Goal: Information Seeking & Learning: Check status

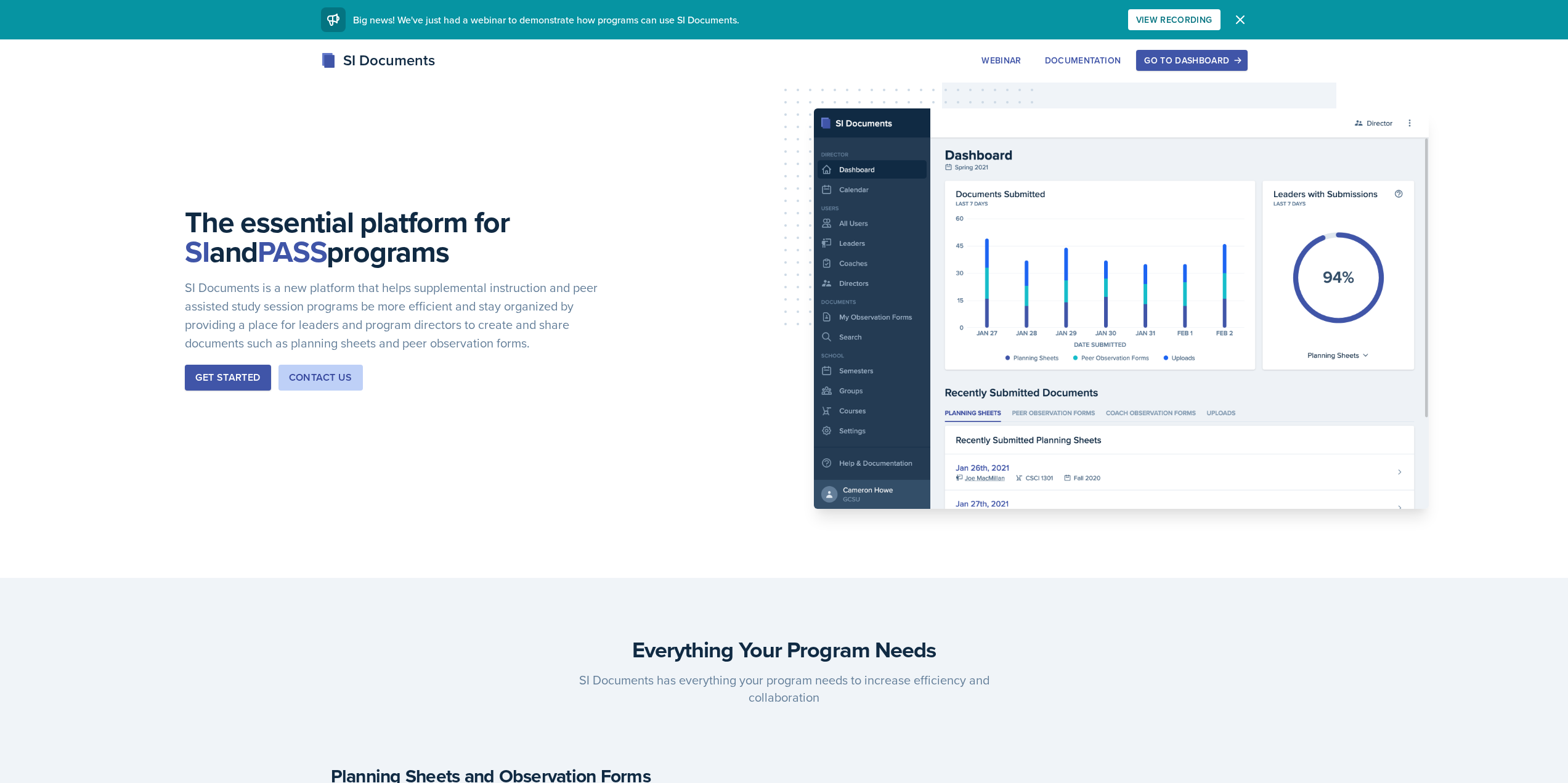
click at [1187, 56] on div "Go to Dashboard" at bounding box center [1191, 60] width 95 height 10
click at [1234, 65] on div "Go to Dashboard" at bounding box center [1191, 60] width 95 height 10
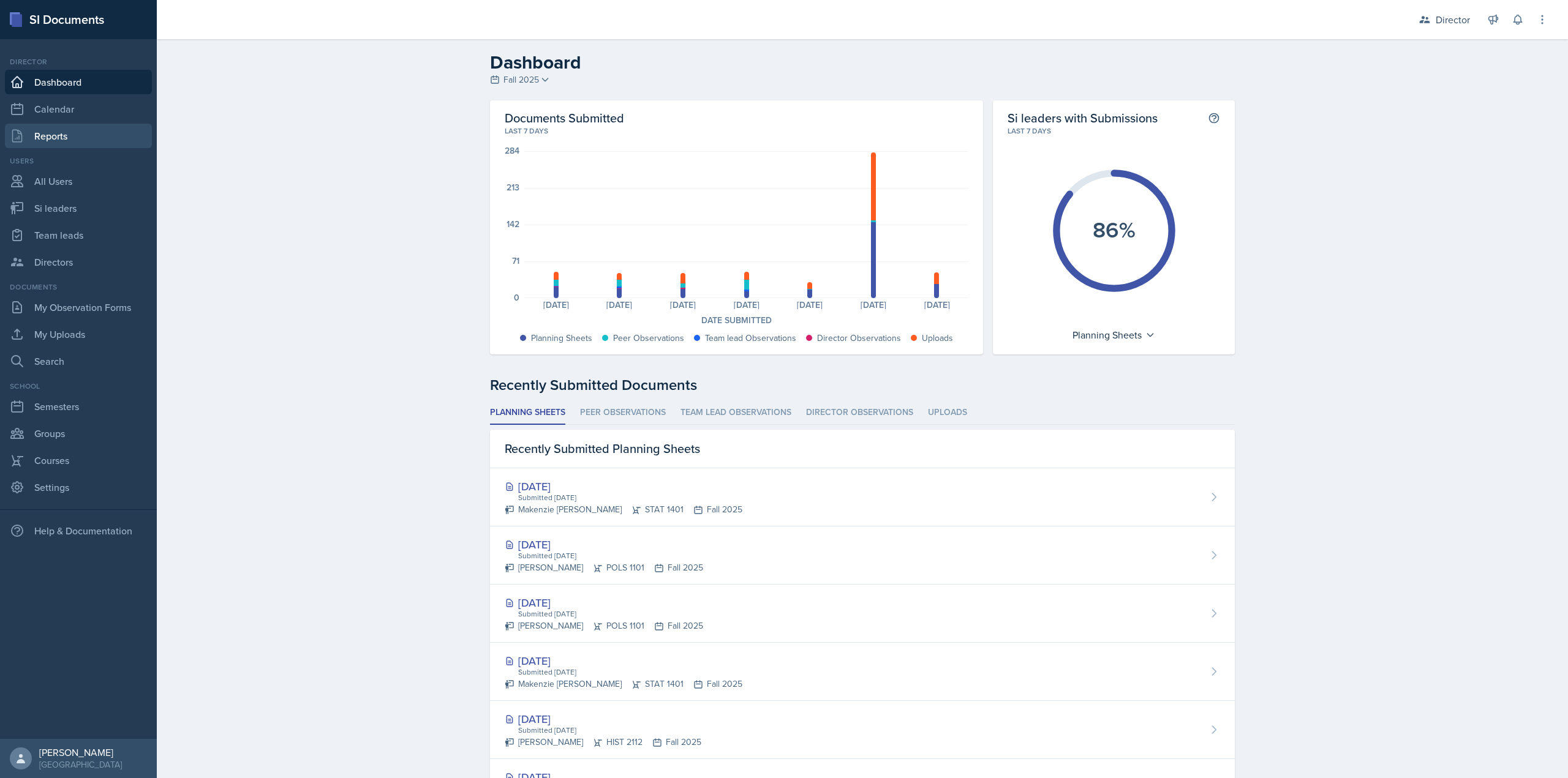
click at [105, 135] on link "Reports" at bounding box center [78, 136] width 147 height 24
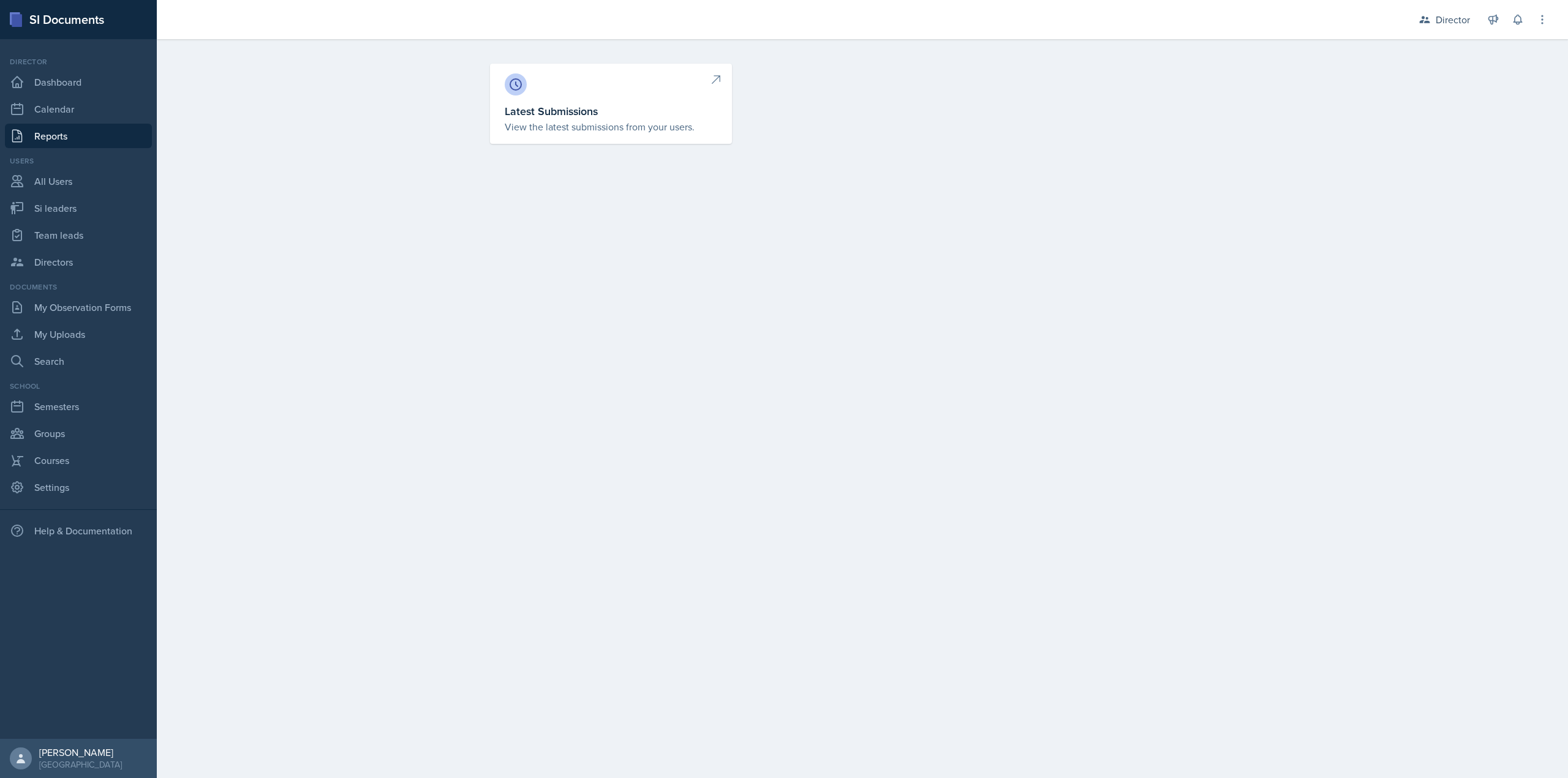
click at [459, 165] on div "Latest Submissions View the latest submissions from your users." at bounding box center [862, 106] width 1411 height 134
click at [629, 85] on div at bounding box center [611, 84] width 212 height 22
select select "1"
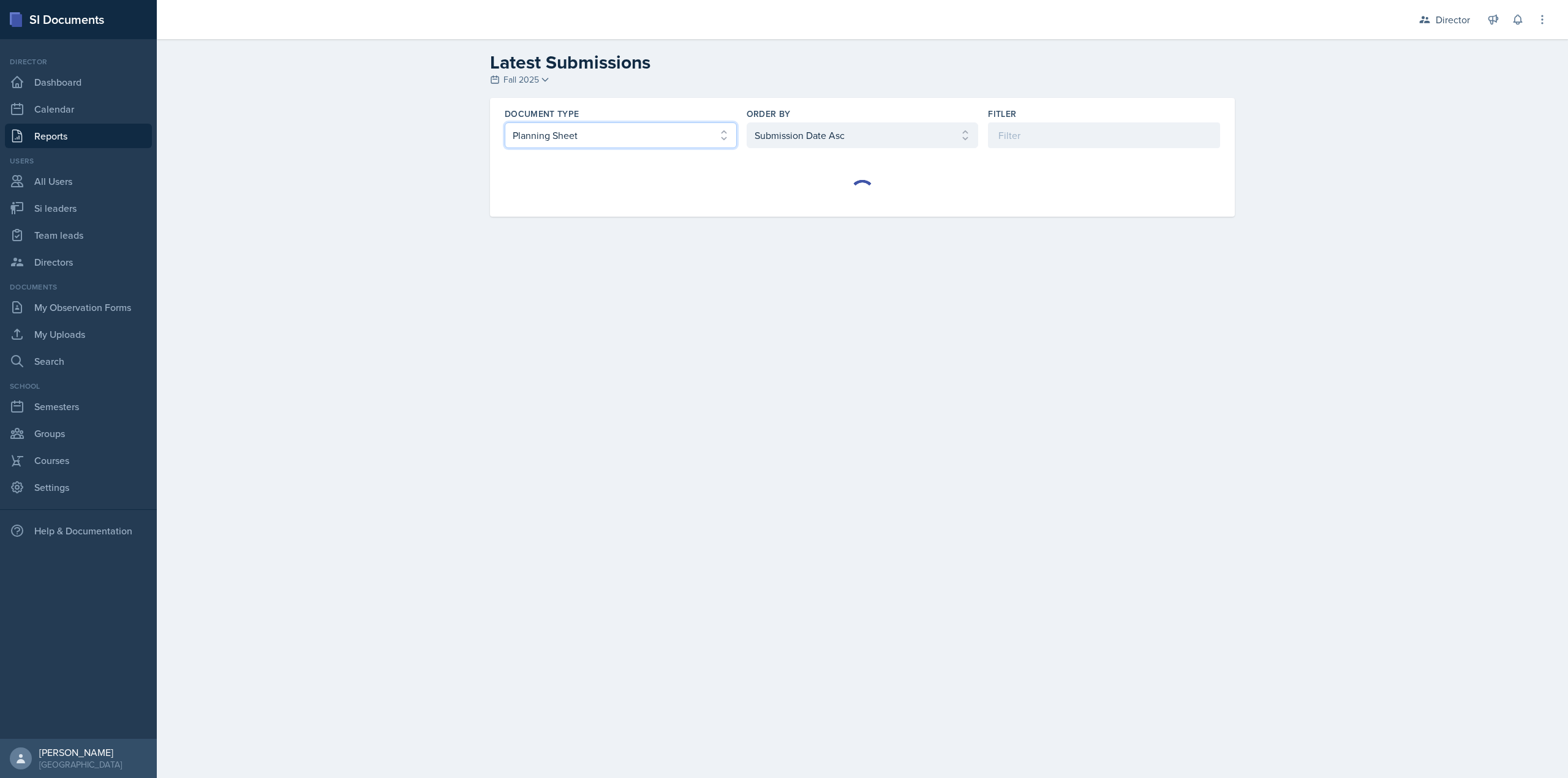
click at [625, 137] on select "Select document type Planning Sheet Peer Observation Form Team lead Observation…" at bounding box center [621, 135] width 232 height 26
select select "3"
click at [505, 123] on select "Select document type Planning Sheet Peer Observation Form Team lead Observation…" at bounding box center [621, 135] width 232 height 26
click at [844, 134] on select "Select order by Submission Date Asc Submission Date Desc User Last Name" at bounding box center [863, 135] width 232 height 26
select select "2"
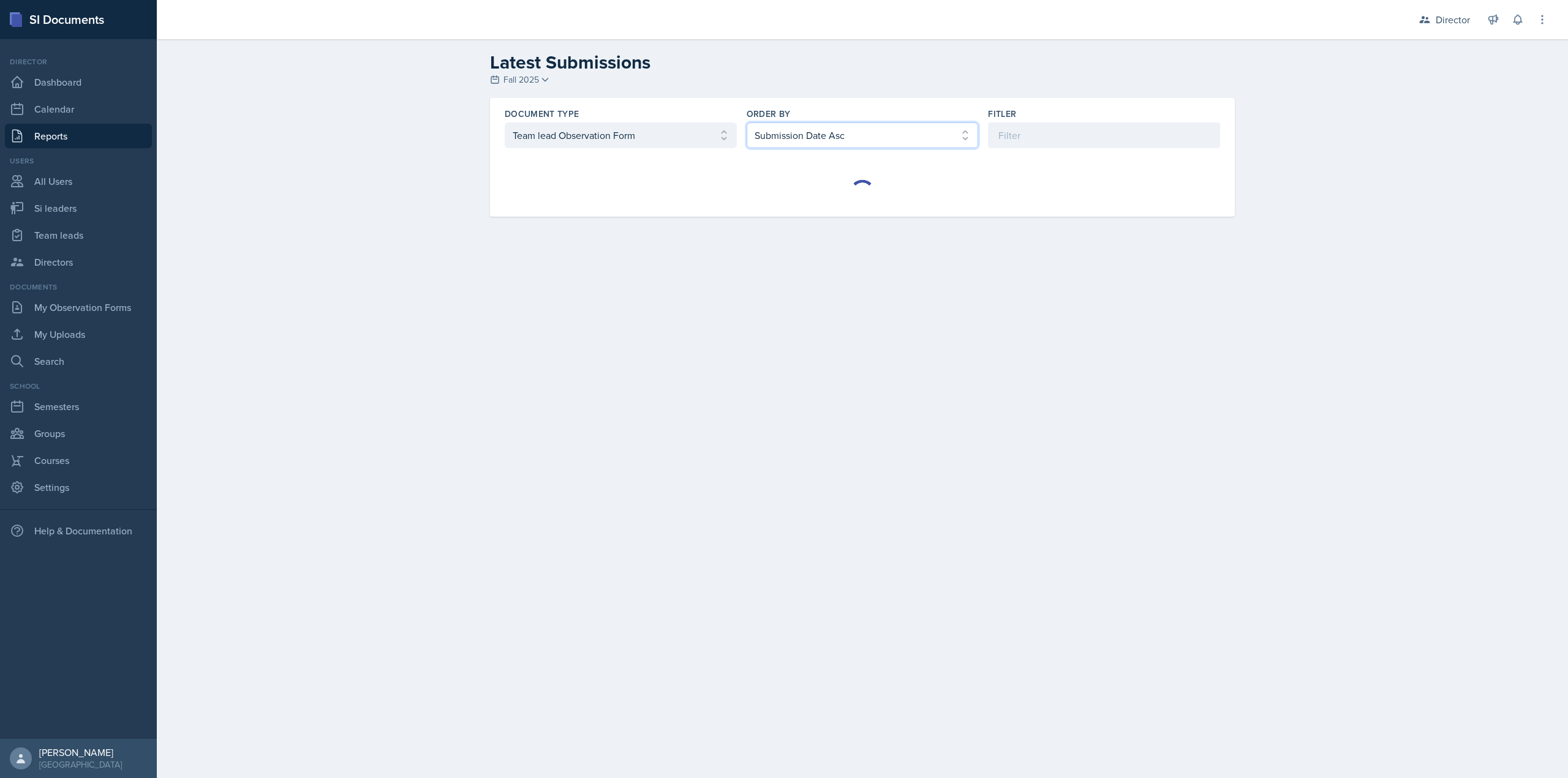
click at [747, 123] on select "Select order by Submission Date Asc Submission Date Desc User Last Name" at bounding box center [863, 135] width 232 height 26
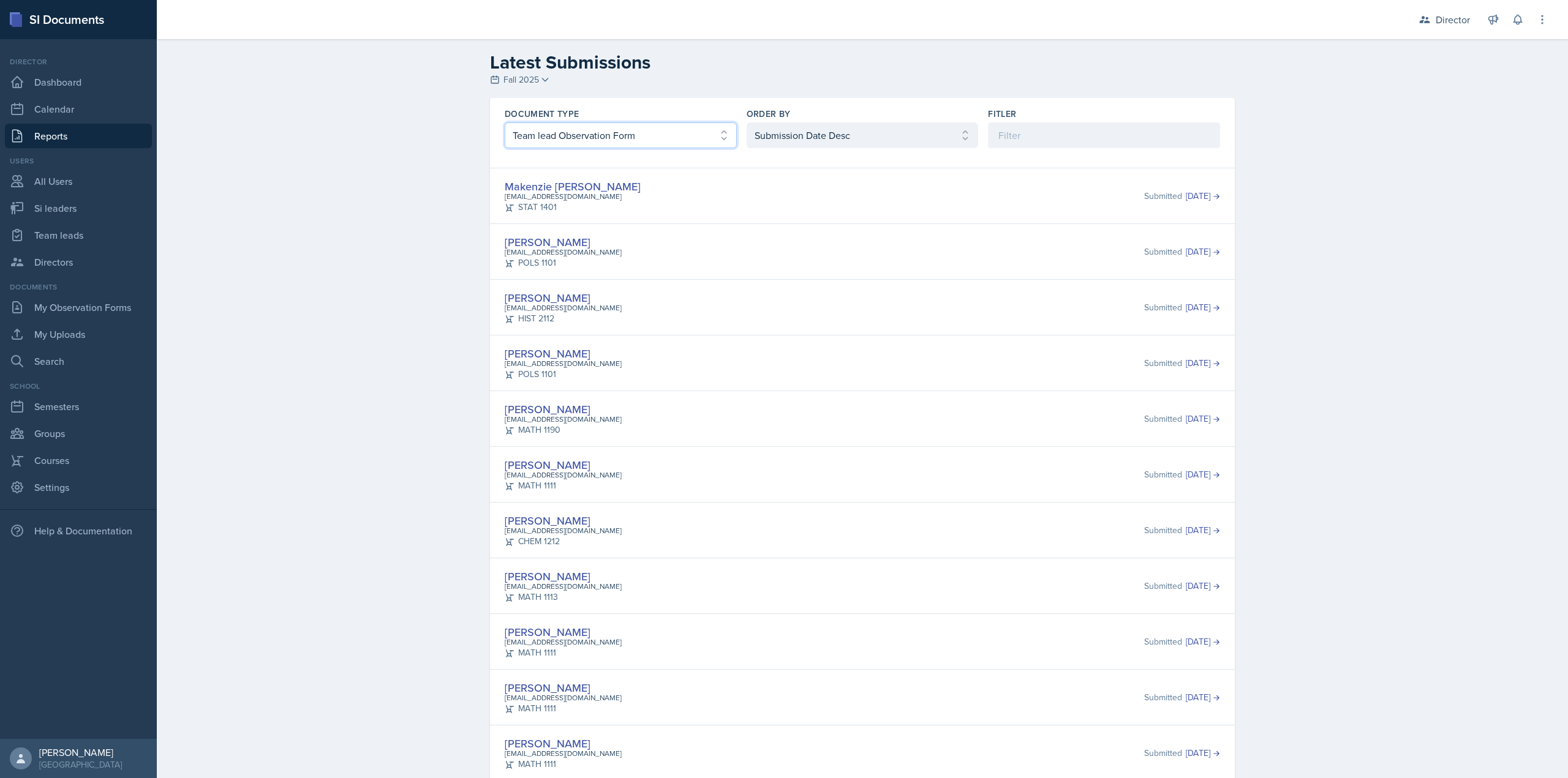
click at [598, 143] on select "Select document type Planning Sheet Peer Observation Form Team lead Observation…" at bounding box center [621, 135] width 232 height 26
click at [505, 123] on select "Select document type Planning Sheet Peer Observation Form Team lead Observation…" at bounding box center [621, 135] width 232 height 26
click at [107, 134] on link "Reports" at bounding box center [78, 136] width 147 height 24
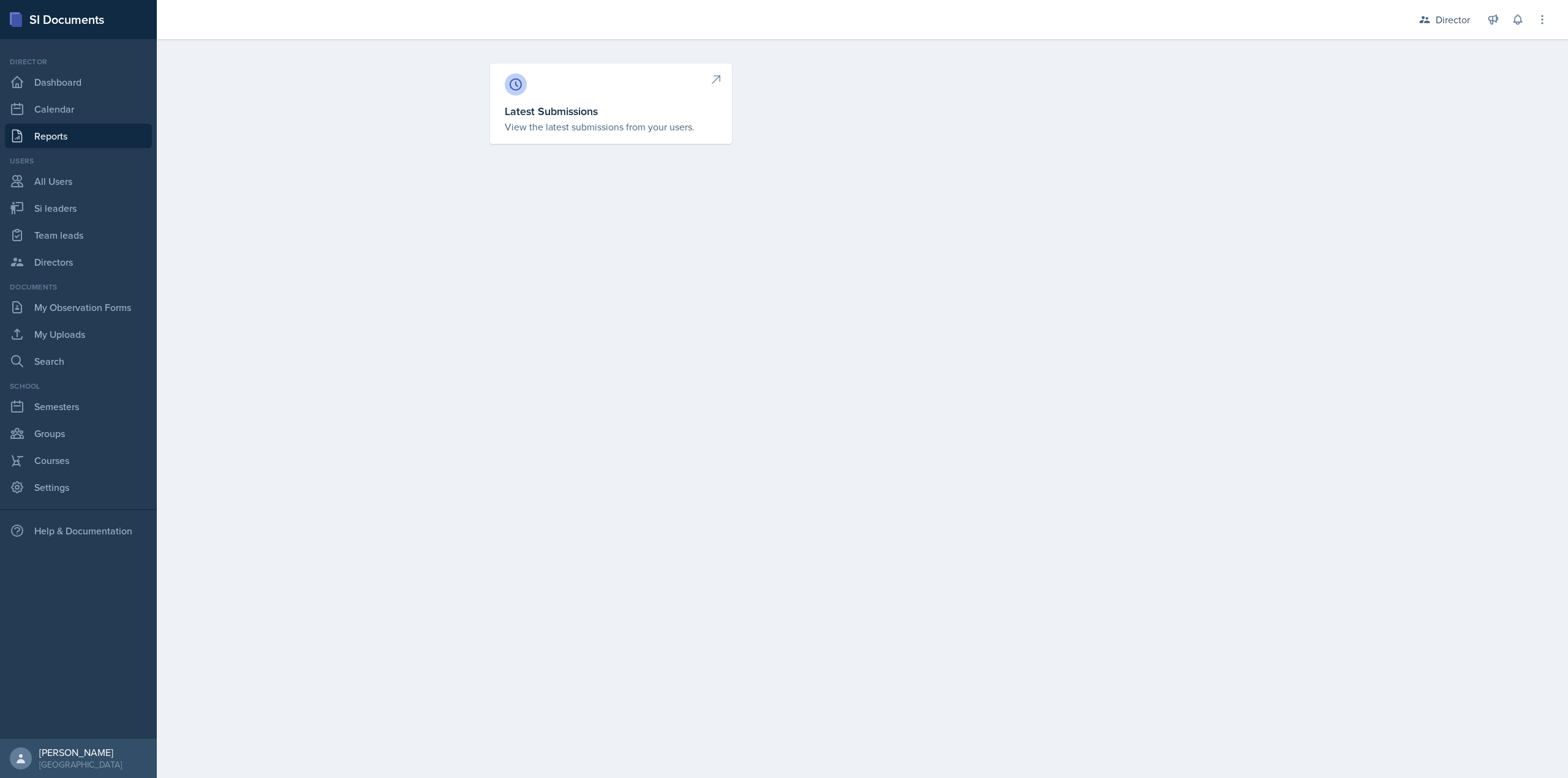
click at [571, 121] on p "View the latest submissions from your users." at bounding box center [611, 126] width 212 height 14
select select "1"
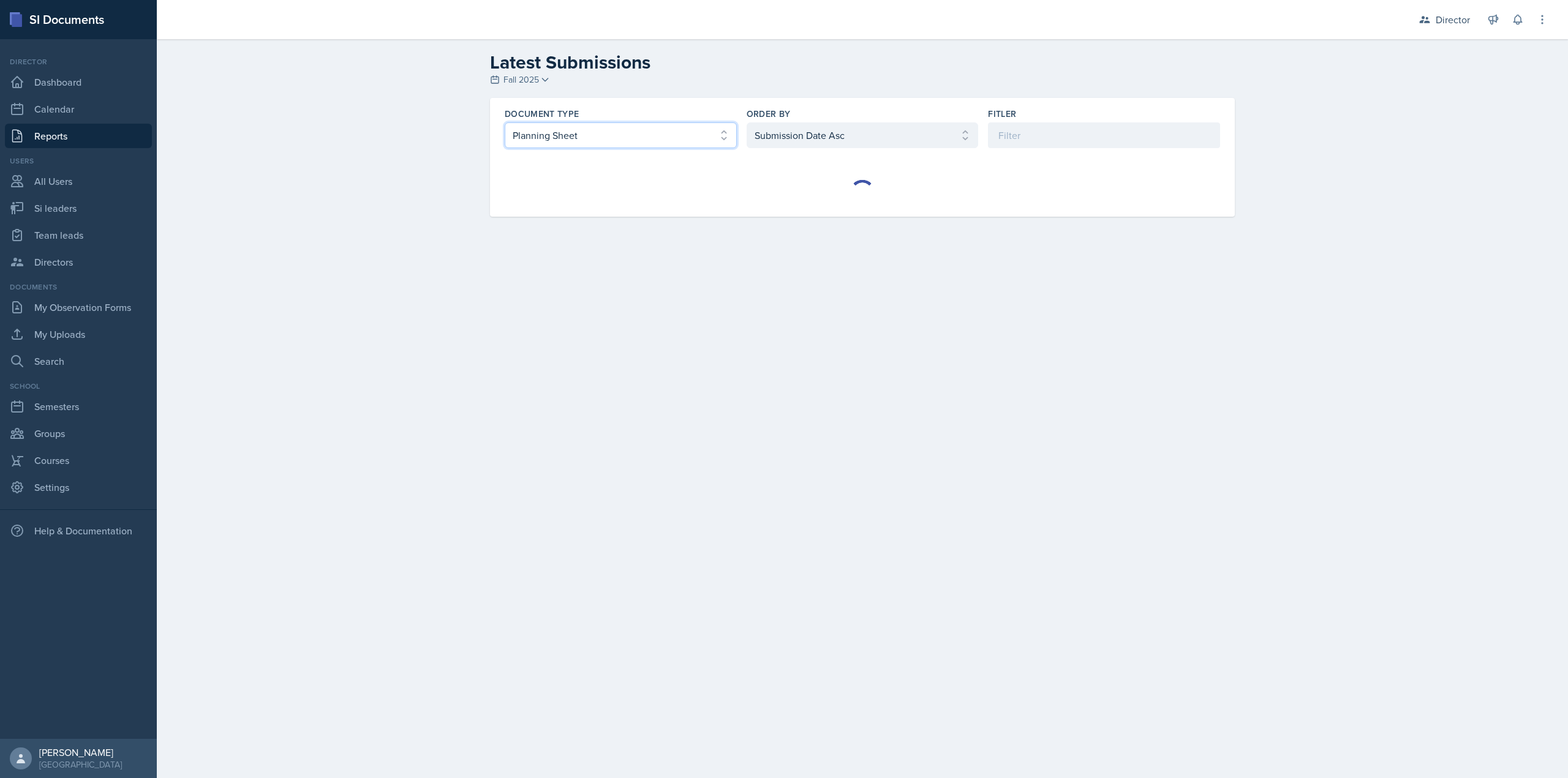
click at [578, 146] on select "Select document type Planning Sheet Peer Observation Form Team lead Observation…" at bounding box center [621, 135] width 232 height 26
select select "3"
click at [505, 123] on select "Select document type Planning Sheet Peer Observation Form Team lead Observation…" at bounding box center [621, 135] width 232 height 26
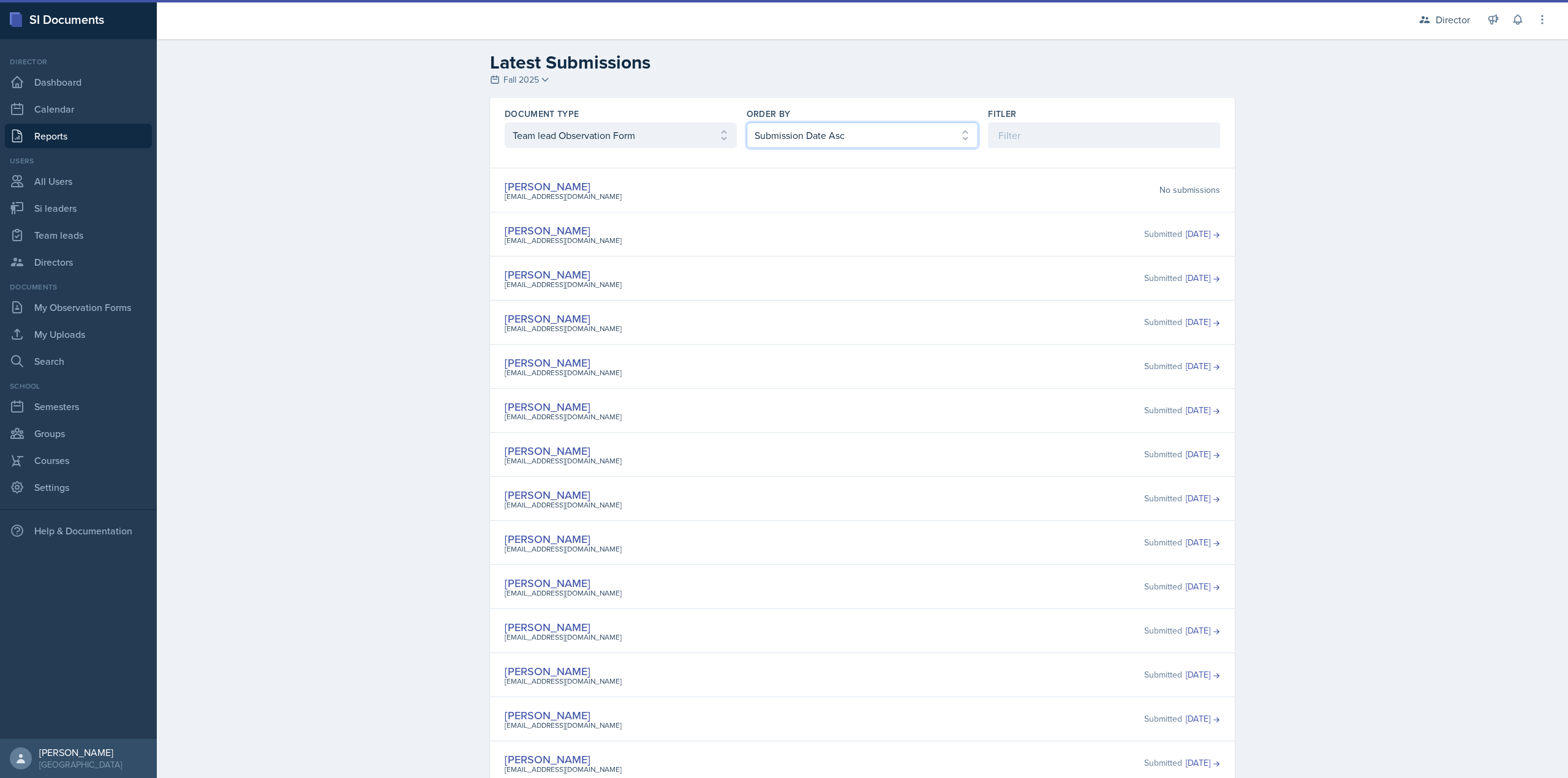
click at [763, 132] on select "Select order by Submission Date Asc Submission Date Desc User Last Name" at bounding box center [863, 135] width 232 height 26
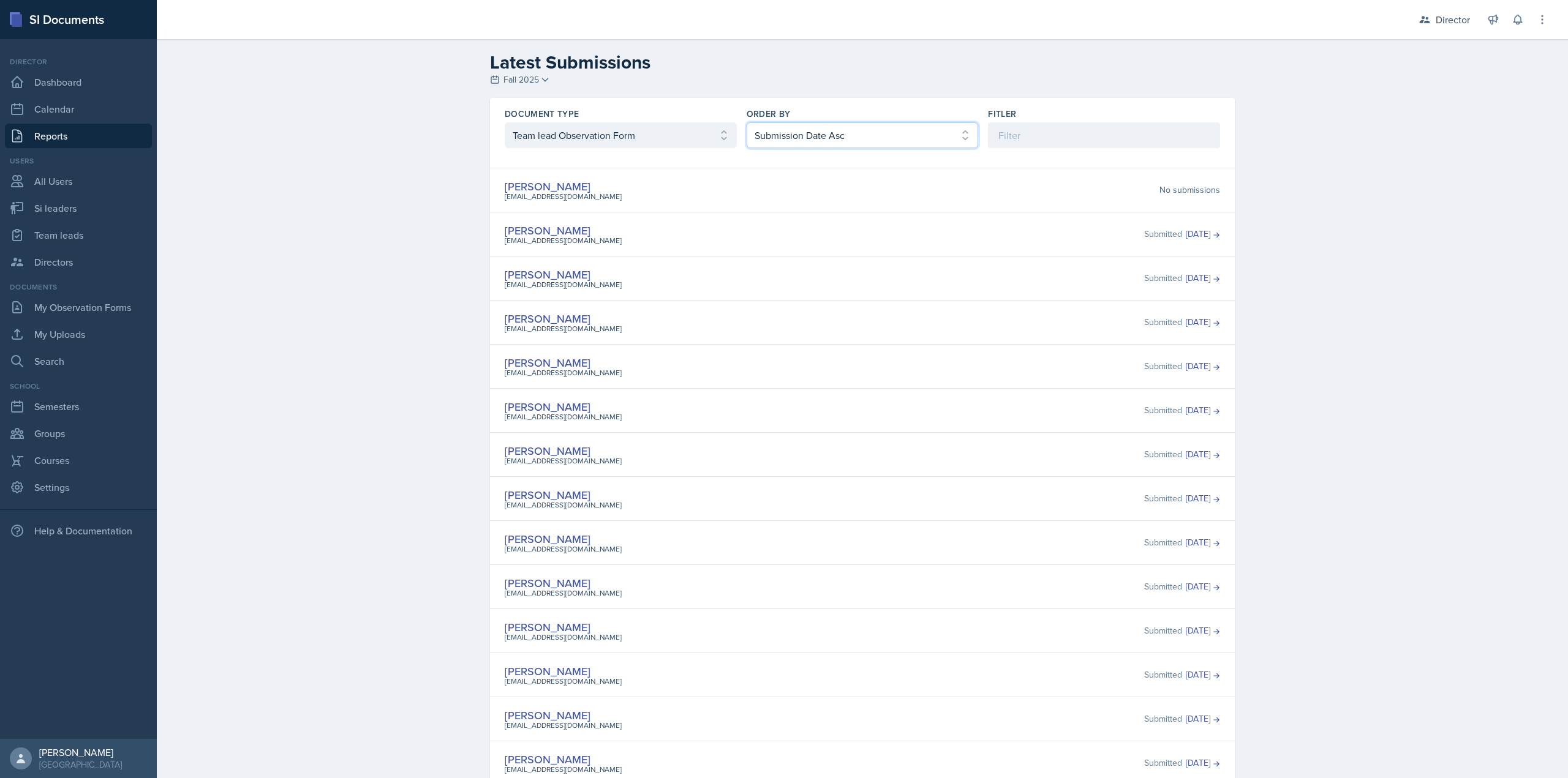
select select "2"
click at [747, 123] on select "Select order by Submission Date Asc Submission Date Desc User Last Name" at bounding box center [863, 135] width 232 height 26
click at [708, 119] on div "Document Type" at bounding box center [621, 114] width 232 height 13
click at [695, 135] on select "Select document type Planning Sheet Peer Observation Form Team lead Observation…" at bounding box center [621, 135] width 232 height 26
select select "2"
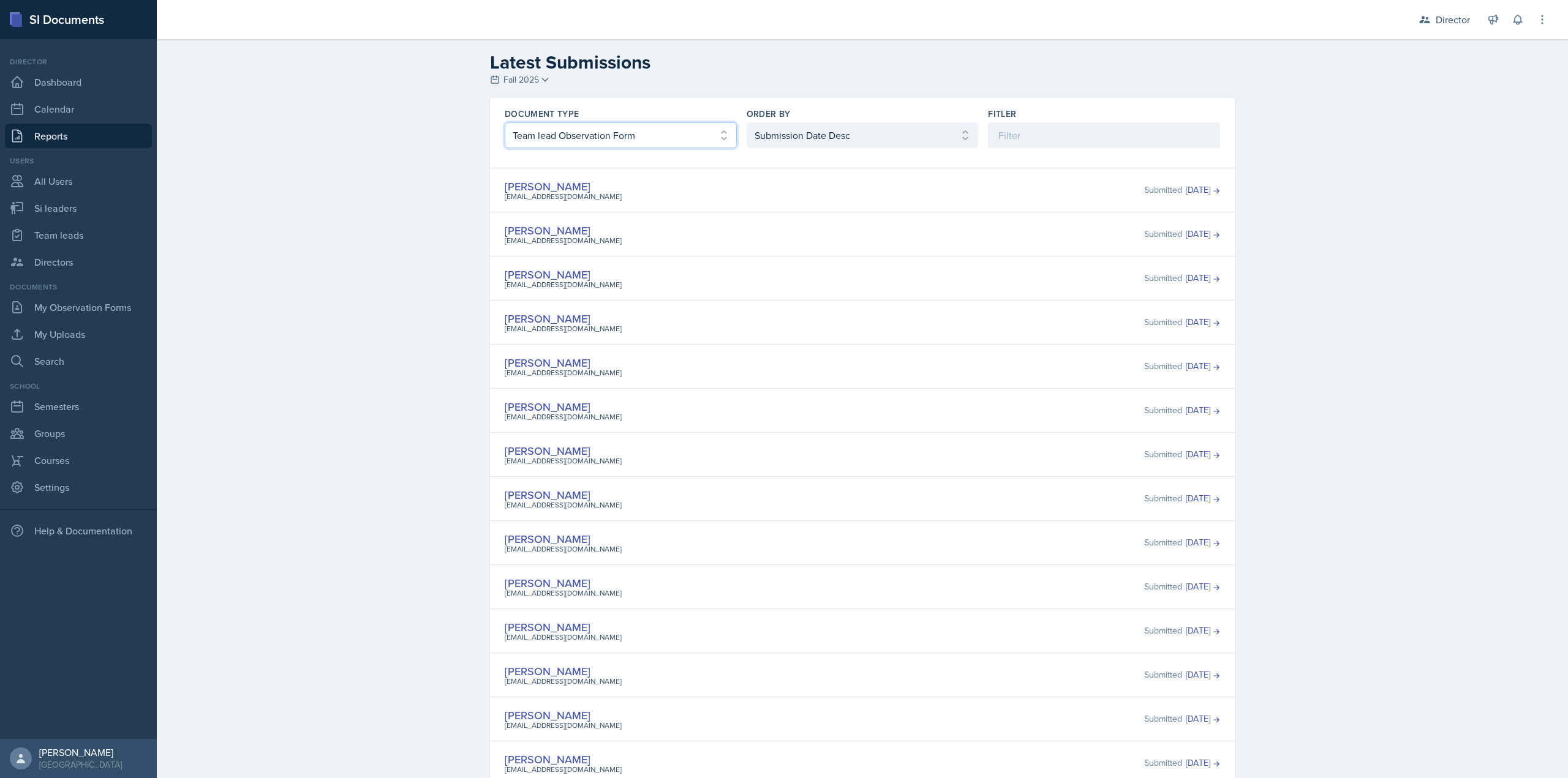
click at [505, 123] on select "Select document type Planning Sheet Peer Observation Form Team lead Observation…" at bounding box center [621, 135] width 232 height 26
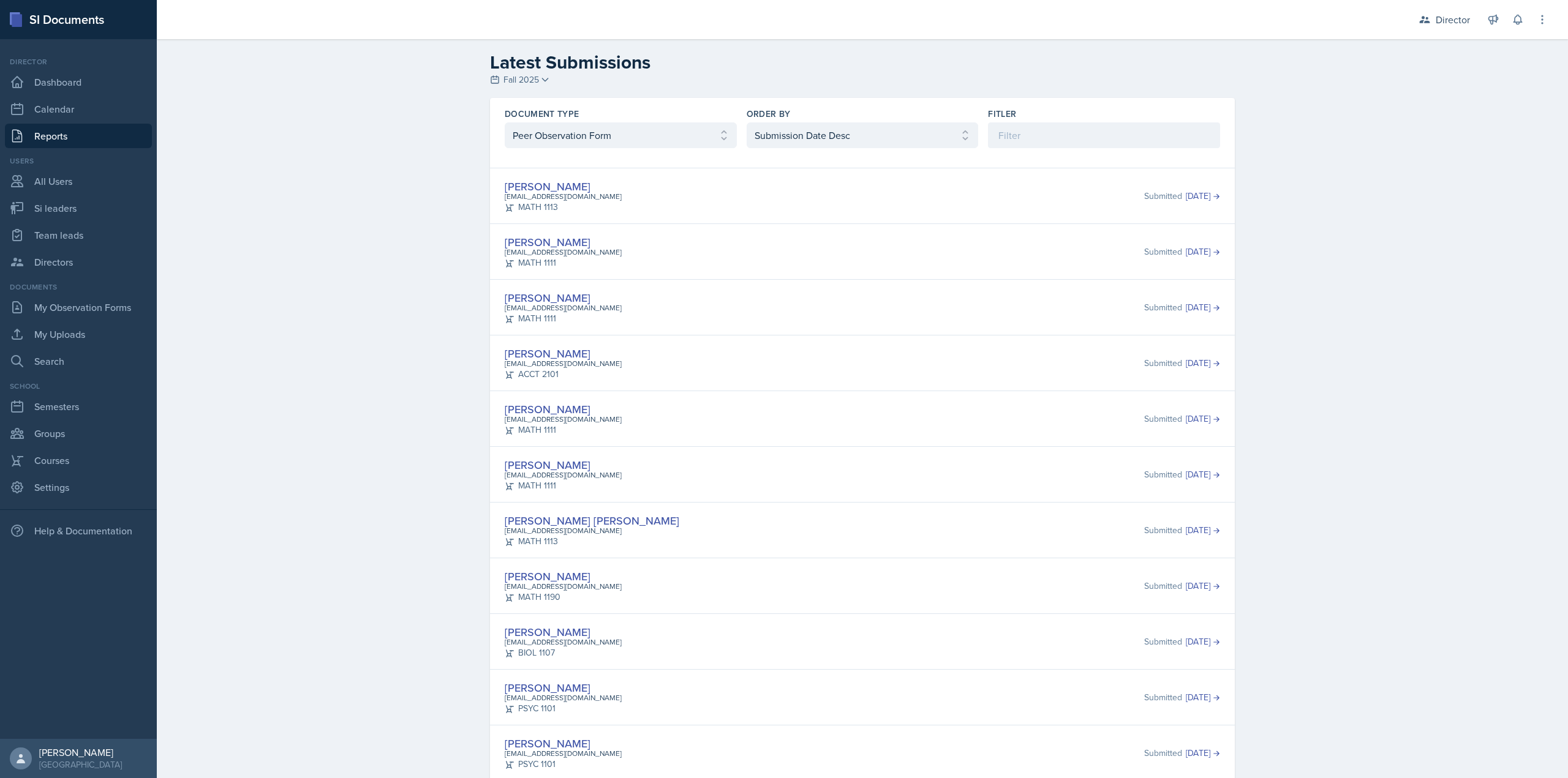
drag, startPoint x: 807, startPoint y: 429, endPoint x: 790, endPoint y: 416, distance: 21.4
click at [807, 429] on div "Myrie Blacksher mblac104@students.kennesaw.edu MATH 1111 Submitted Sep 20th, 20…" at bounding box center [862, 419] width 715 height 36
drag, startPoint x: 1165, startPoint y: 198, endPoint x: 750, endPoint y: 206, distance: 415.1
drag, startPoint x: 750, startPoint y: 206, endPoint x: 550, endPoint y: 190, distance: 200.6
click at [784, 140] on select "Select order by Submission Date Asc Submission Date Desc User Last Name" at bounding box center [863, 135] width 232 height 26
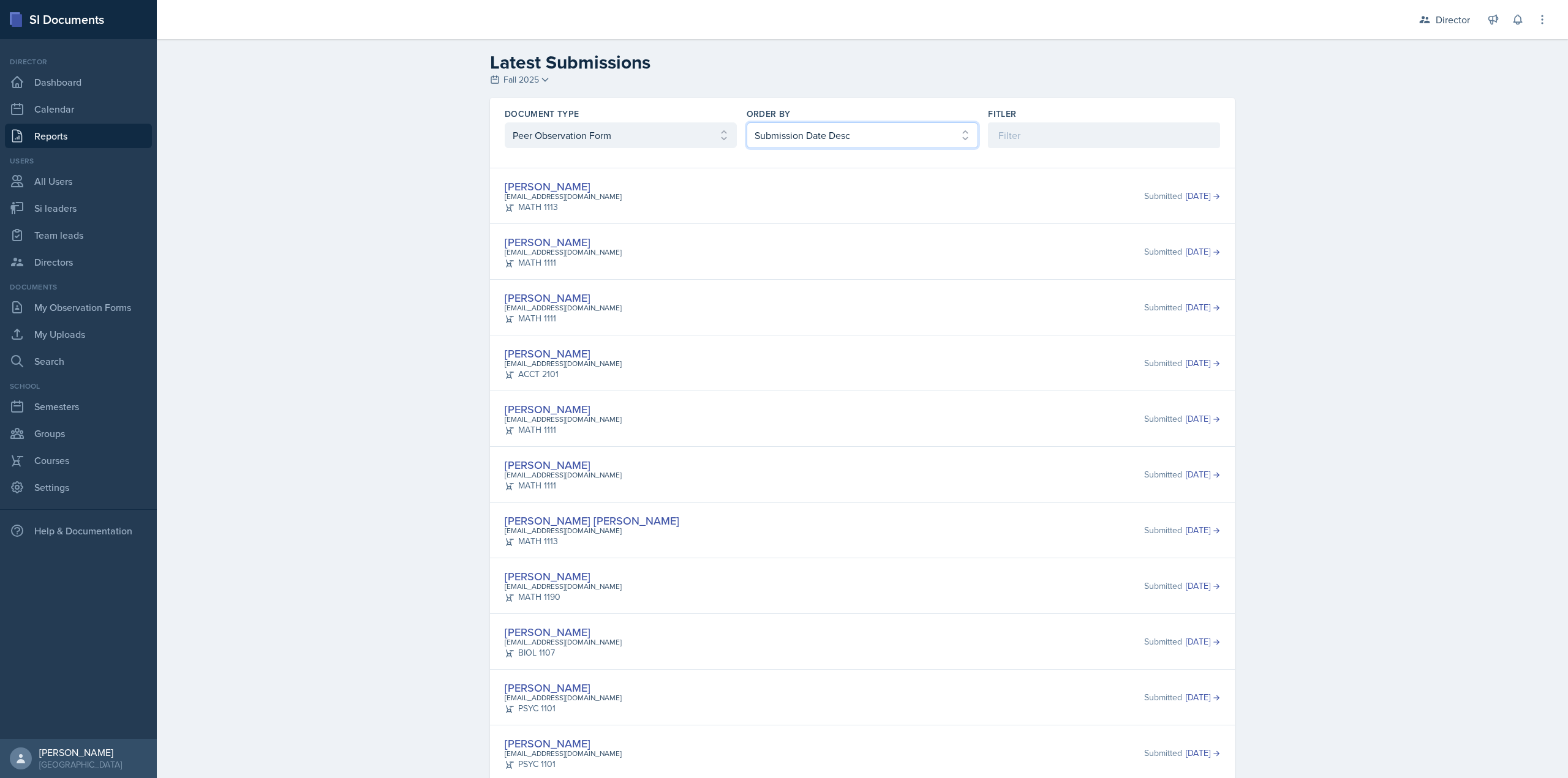
select select "1"
click at [747, 123] on select "Select order by Submission Date Asc Submission Date Desc User Last Name" at bounding box center [863, 135] width 232 height 26
drag, startPoint x: 611, startPoint y: 509, endPoint x: 497, endPoint y: 182, distance: 346.3
copy div "Michael Hargreaves mhargrea@students.kennesaw.edu MATH 1190 No submissions Sava…"
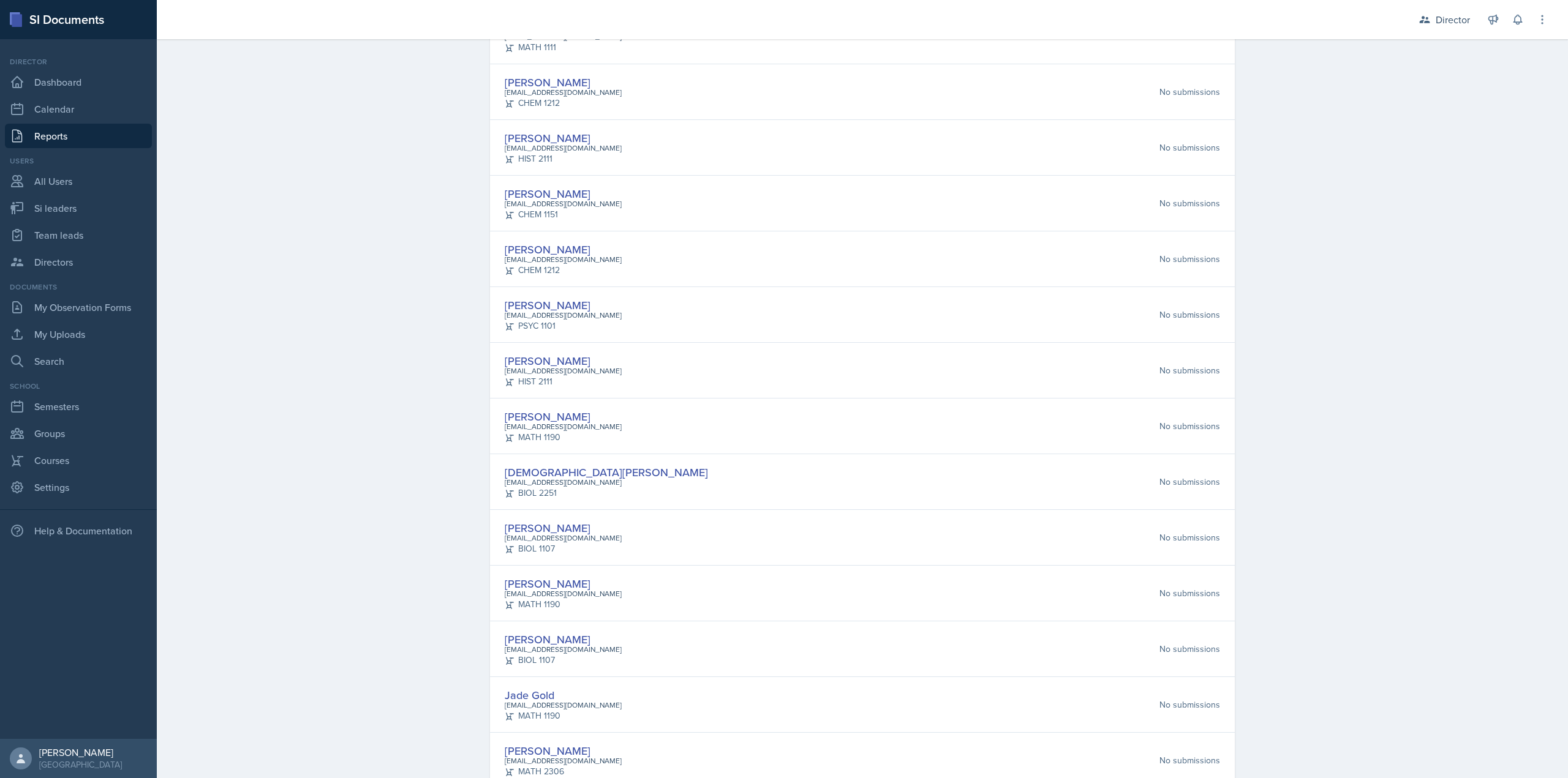
scroll to position [1286, 0]
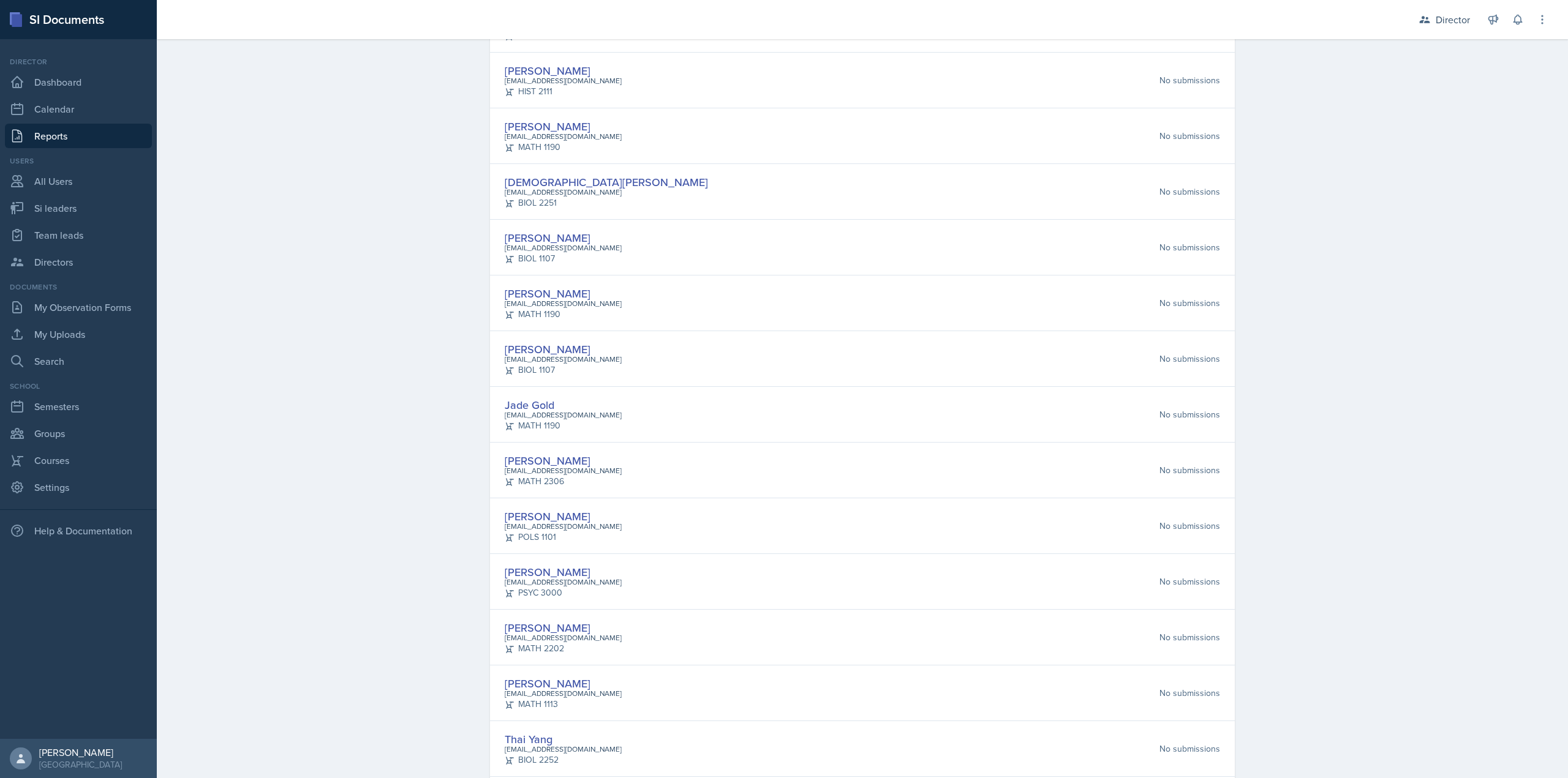
click at [703, 414] on div "Jade Gold cgold1@students.kennesaw.edu MATH 1190 No submissions" at bounding box center [862, 414] width 715 height 36
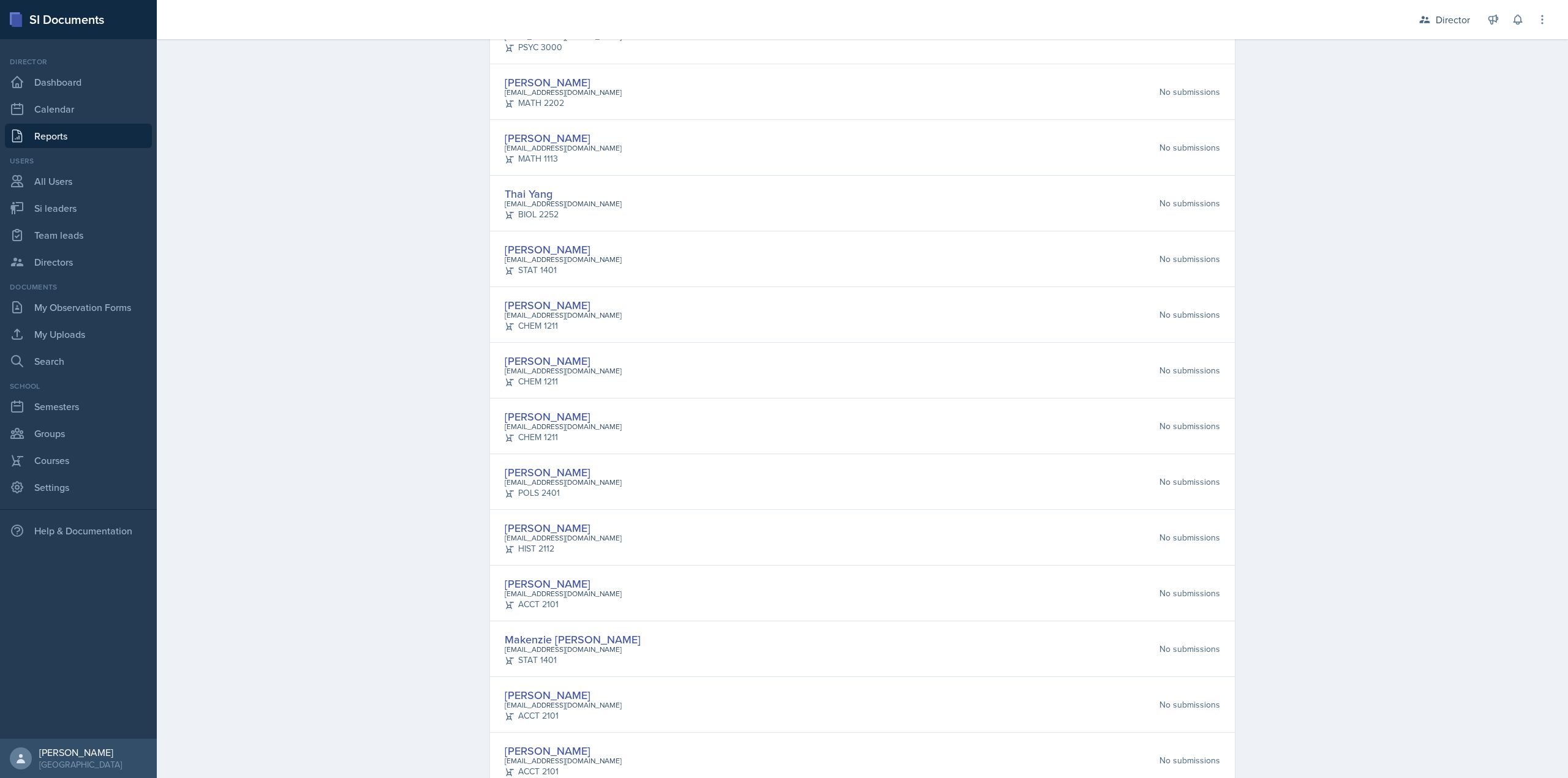
scroll to position [1984, 0]
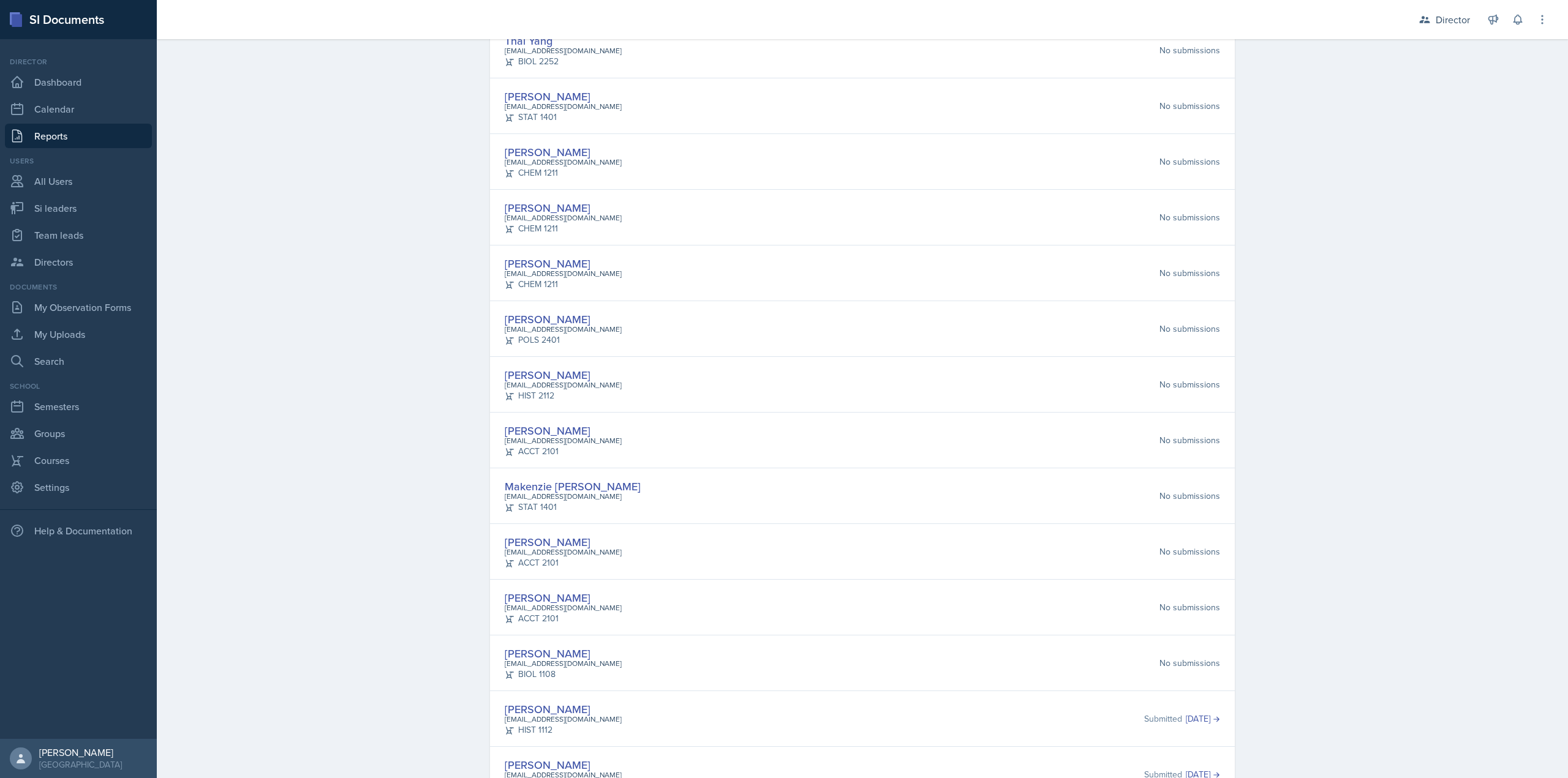
click at [1530, 16] on div "Director Director Team lead 4 - Iceberg / Fall 2022 Team lead 4 - Queen / Sprin…" at bounding box center [1474, 19] width 147 height 39
click at [1532, 17] on button at bounding box center [1542, 19] width 22 height 22
click at [1511, 22] on button at bounding box center [1517, 19] width 22 height 22
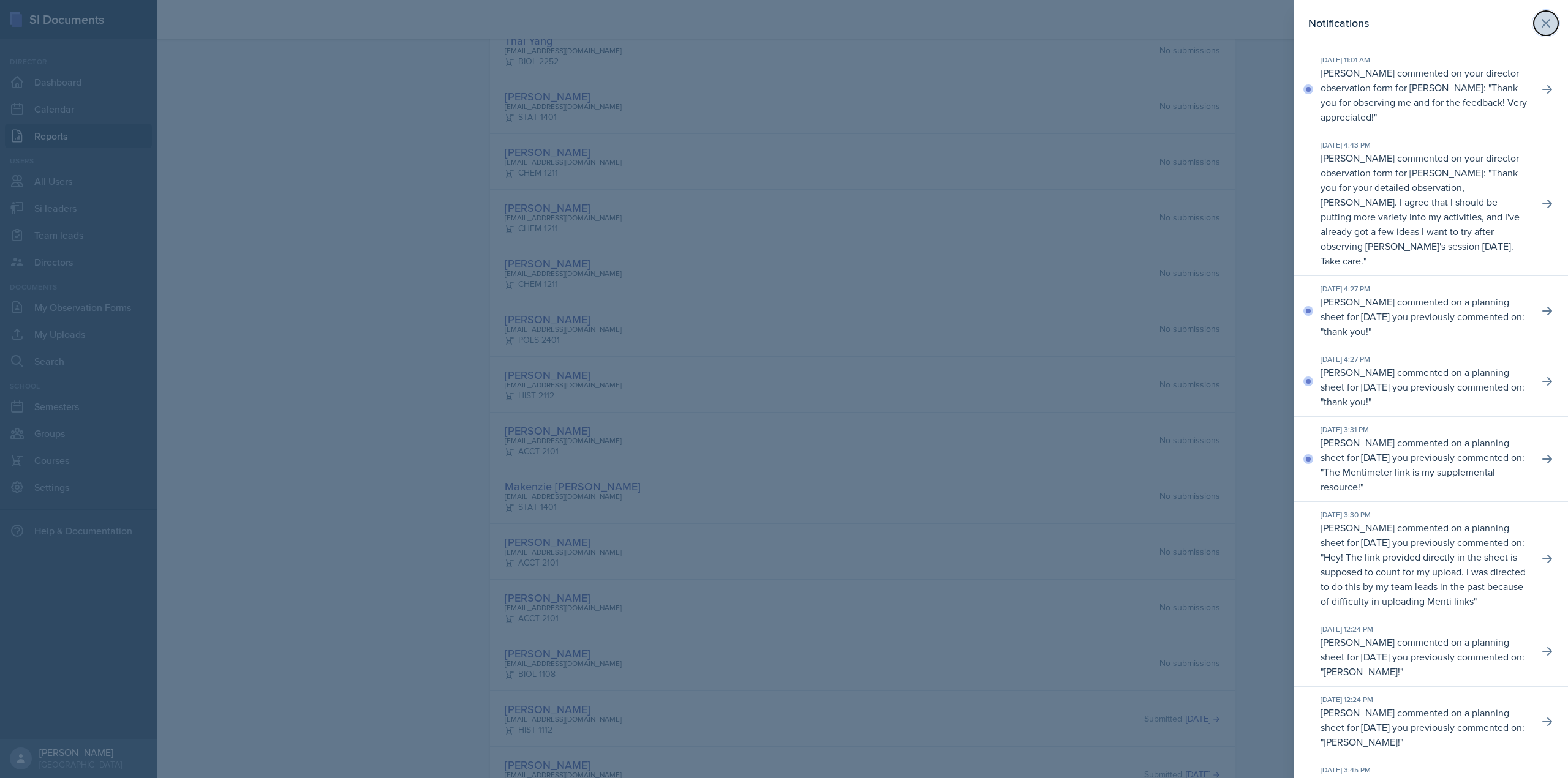
click at [1539, 29] on icon at bounding box center [1546, 23] width 15 height 14
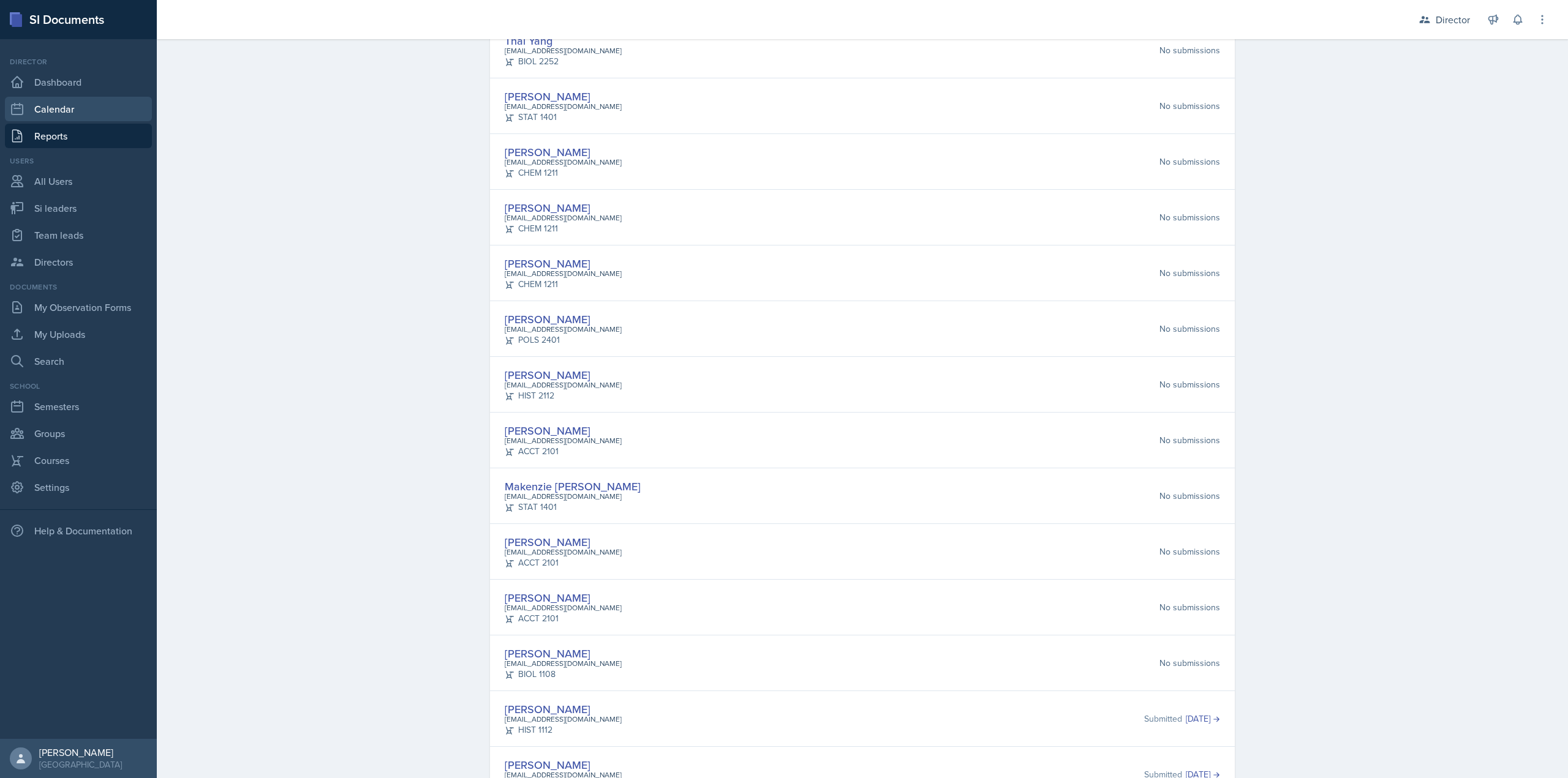
click at [78, 98] on link "Calendar" at bounding box center [78, 109] width 147 height 24
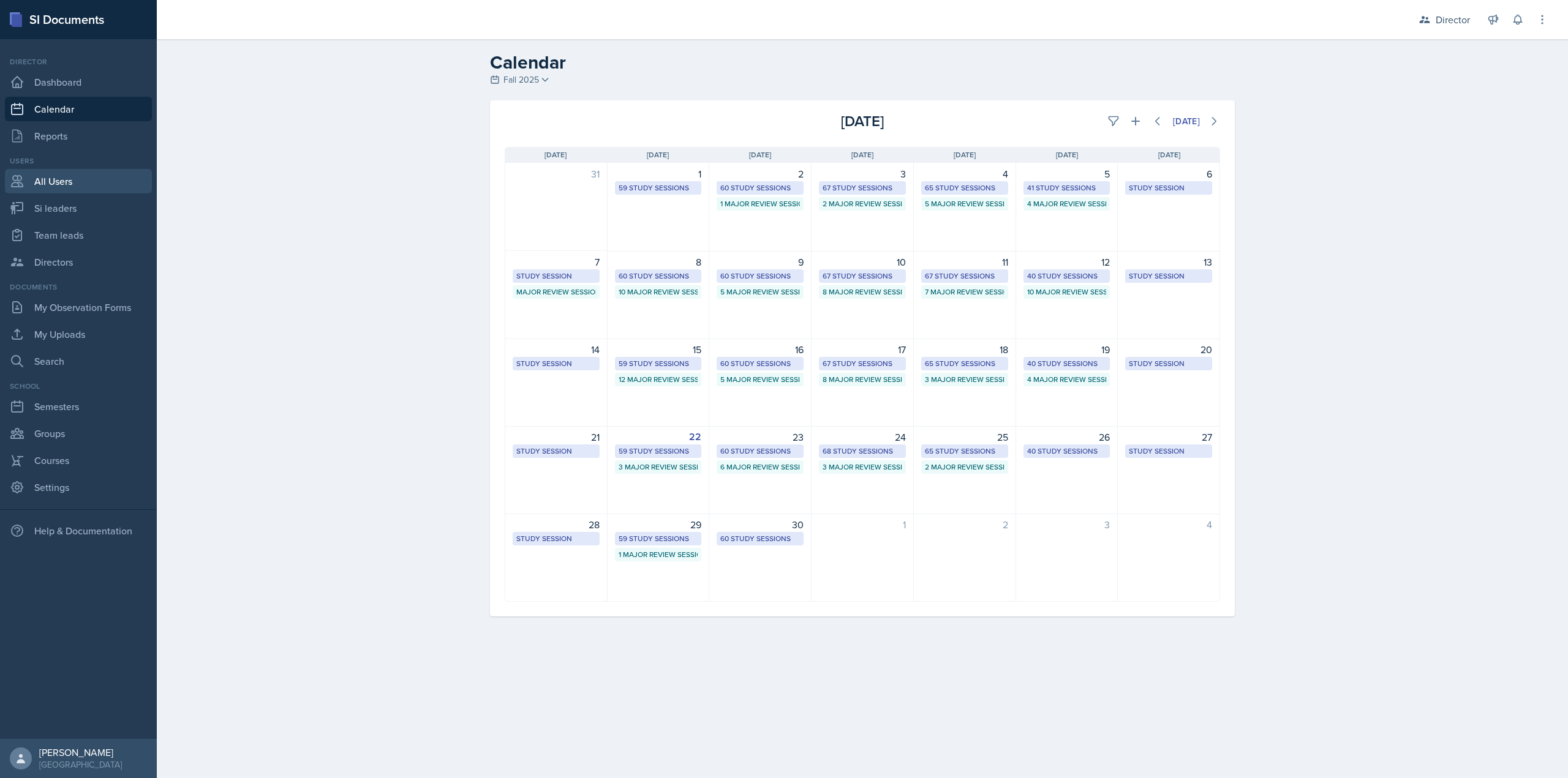
click at [121, 187] on link "All Users" at bounding box center [78, 181] width 147 height 24
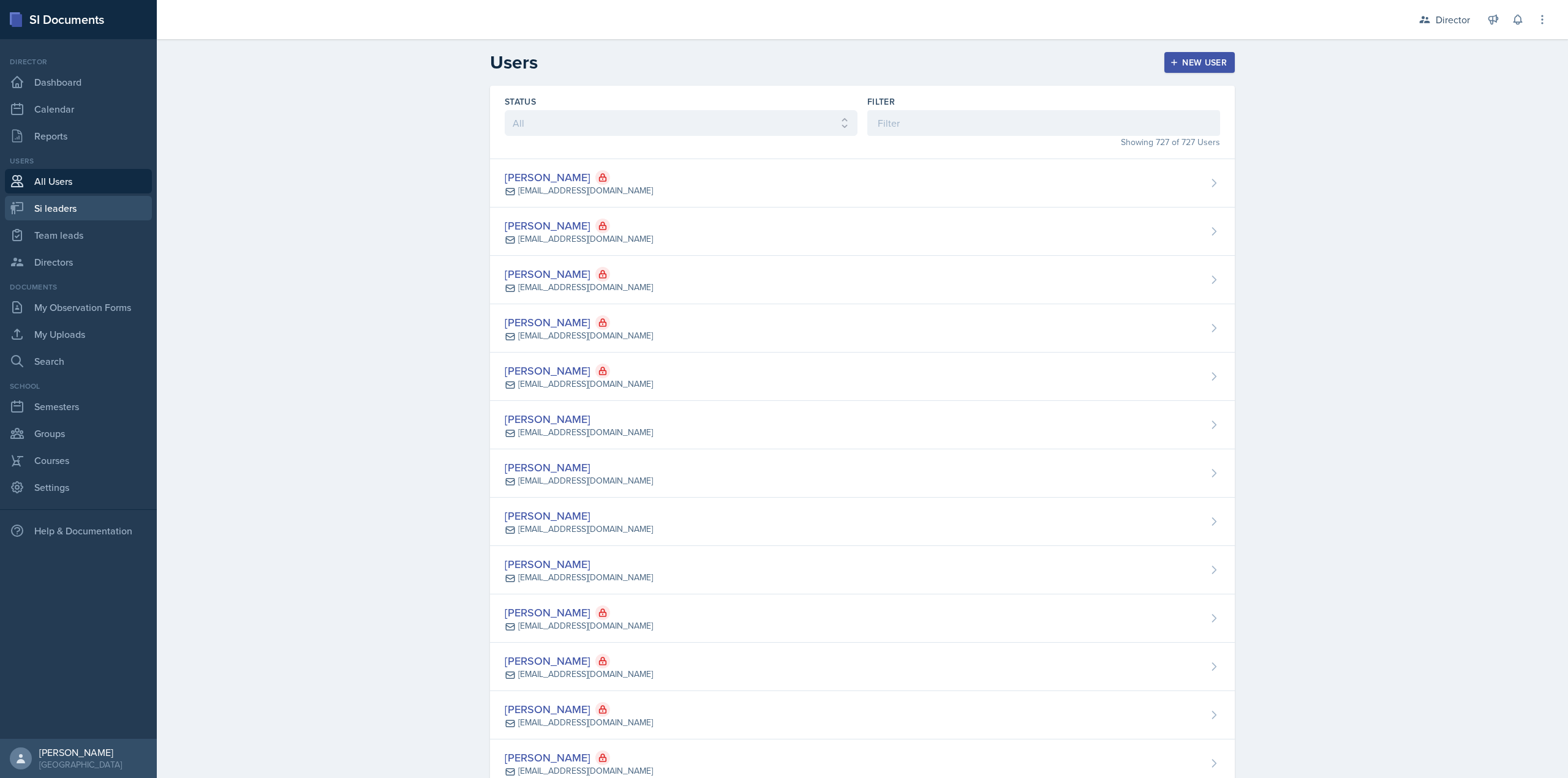
click at [114, 206] on link "Si leaders" at bounding box center [78, 208] width 147 height 24
select select "2bed604d-1099-4043-b1bc-2365e8740244"
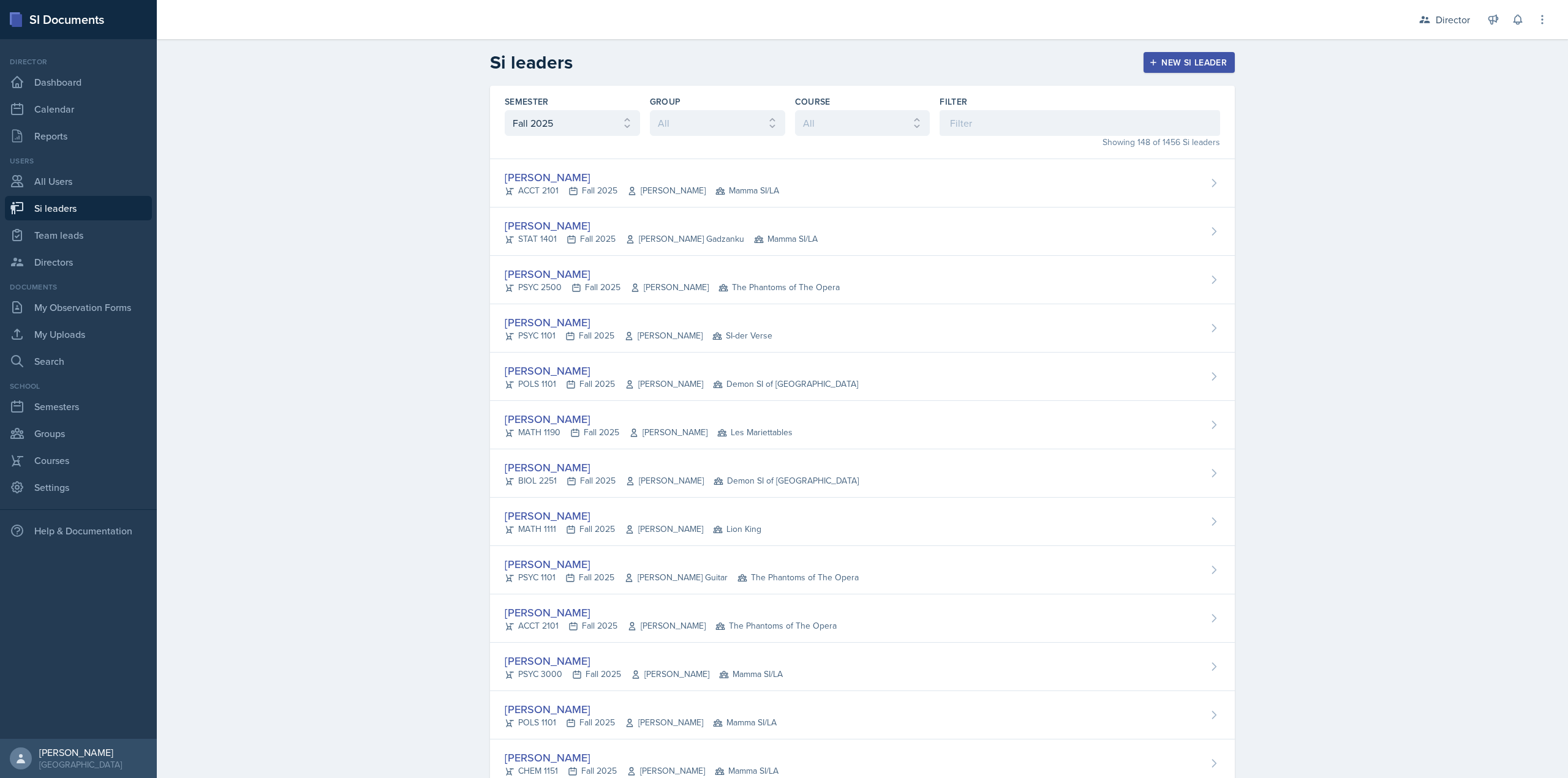
click at [78, 292] on div "Documents" at bounding box center [78, 287] width 147 height 11
click at [76, 314] on link "My Observation Forms" at bounding box center [78, 307] width 147 height 24
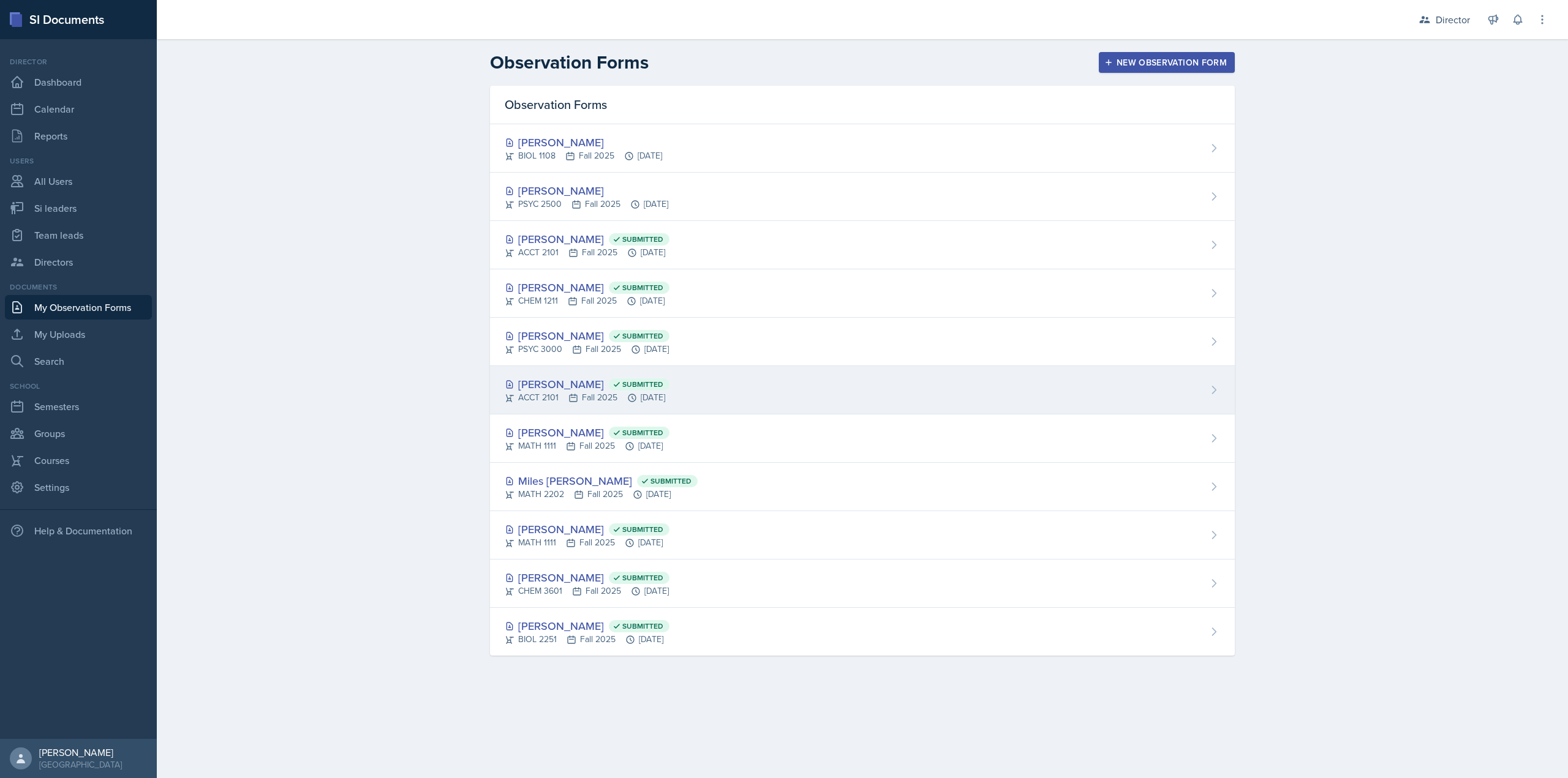
click at [624, 385] on span "Submitted" at bounding box center [643, 384] width 41 height 10
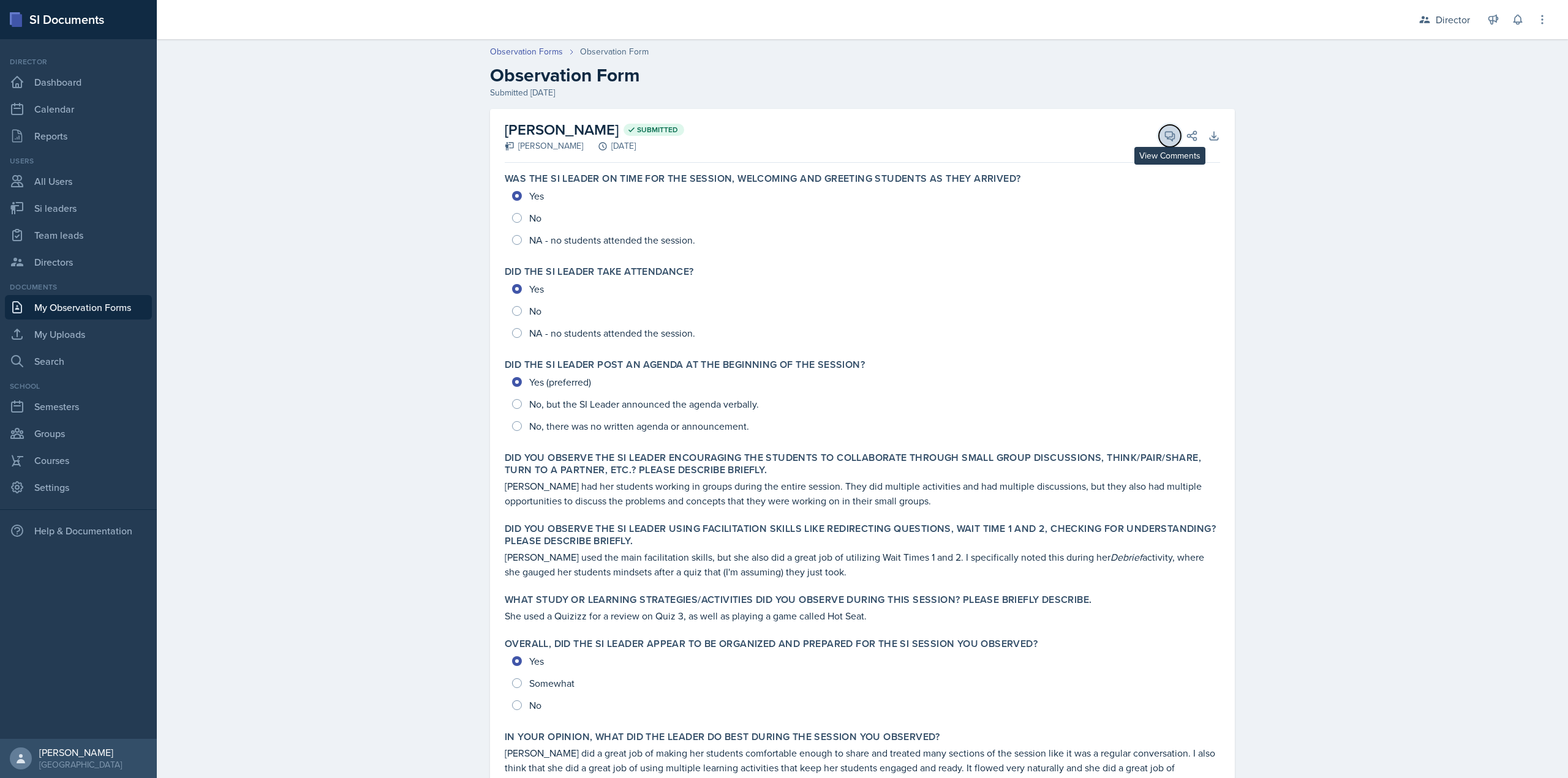
click at [1169, 142] on button "View Comments" at bounding box center [1169, 136] width 22 height 22
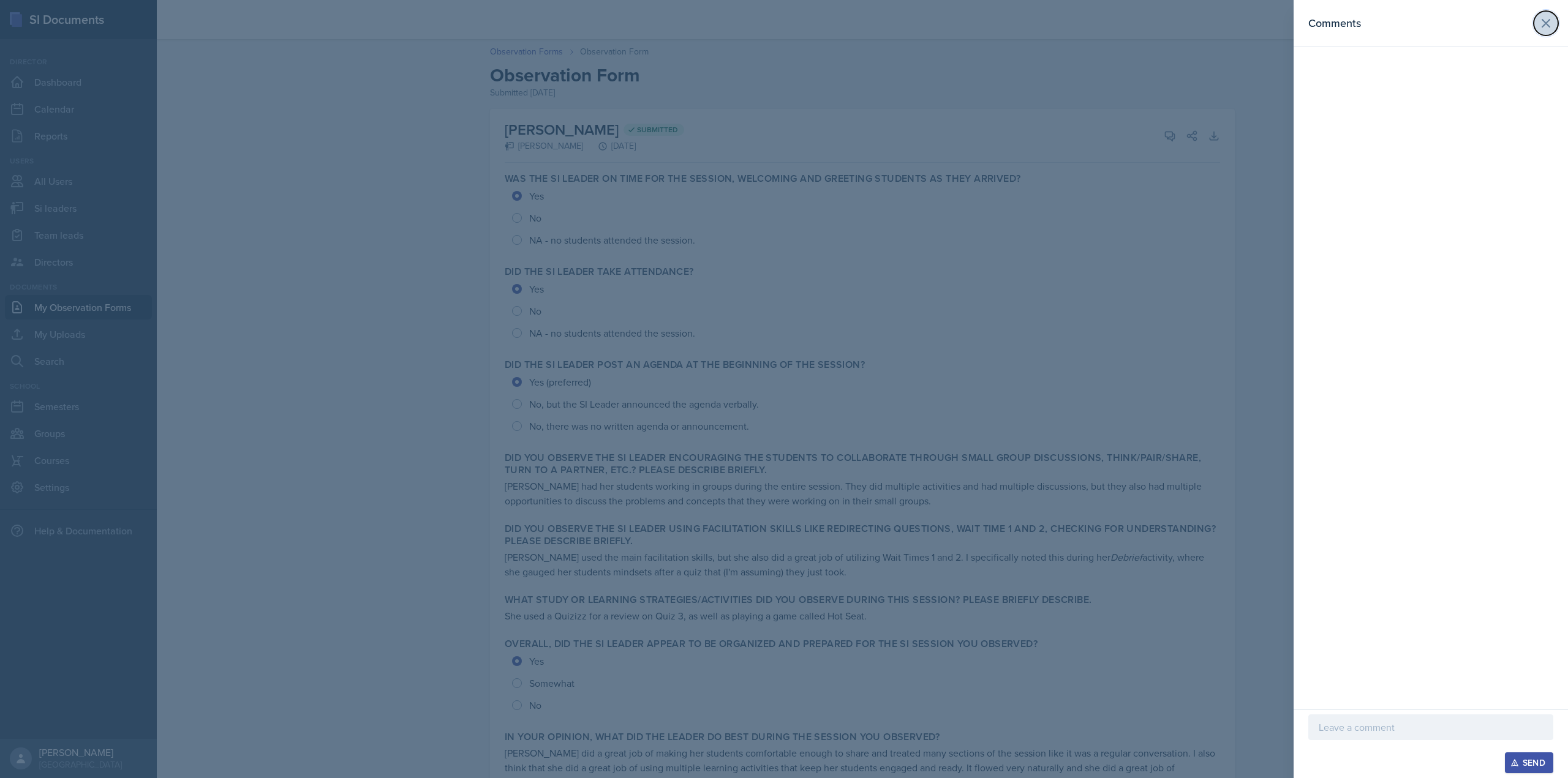
click at [1536, 23] on button at bounding box center [1546, 23] width 24 height 24
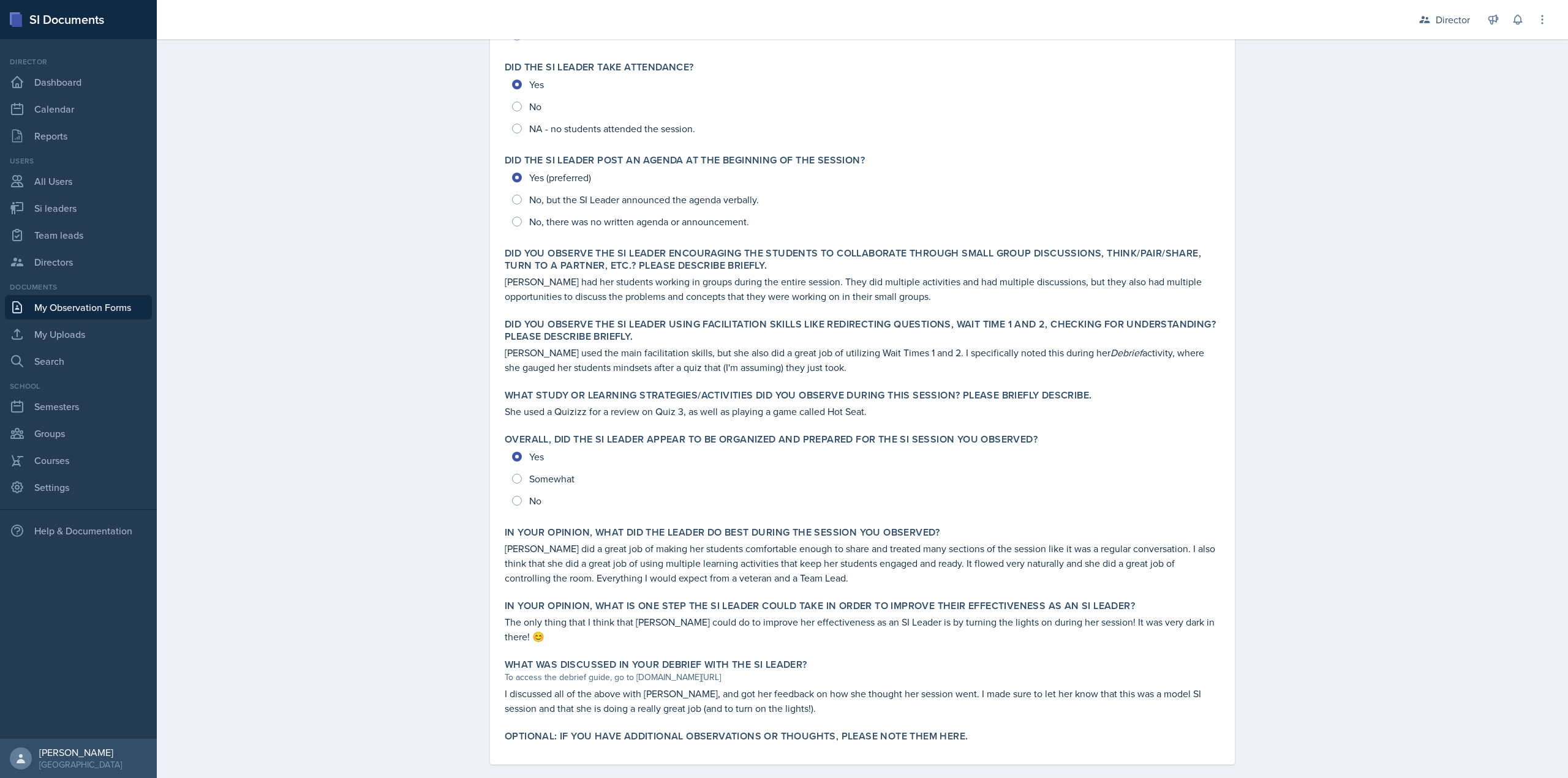
scroll to position [206, 0]
click at [98, 88] on link "Dashboard" at bounding box center [78, 82] width 147 height 24
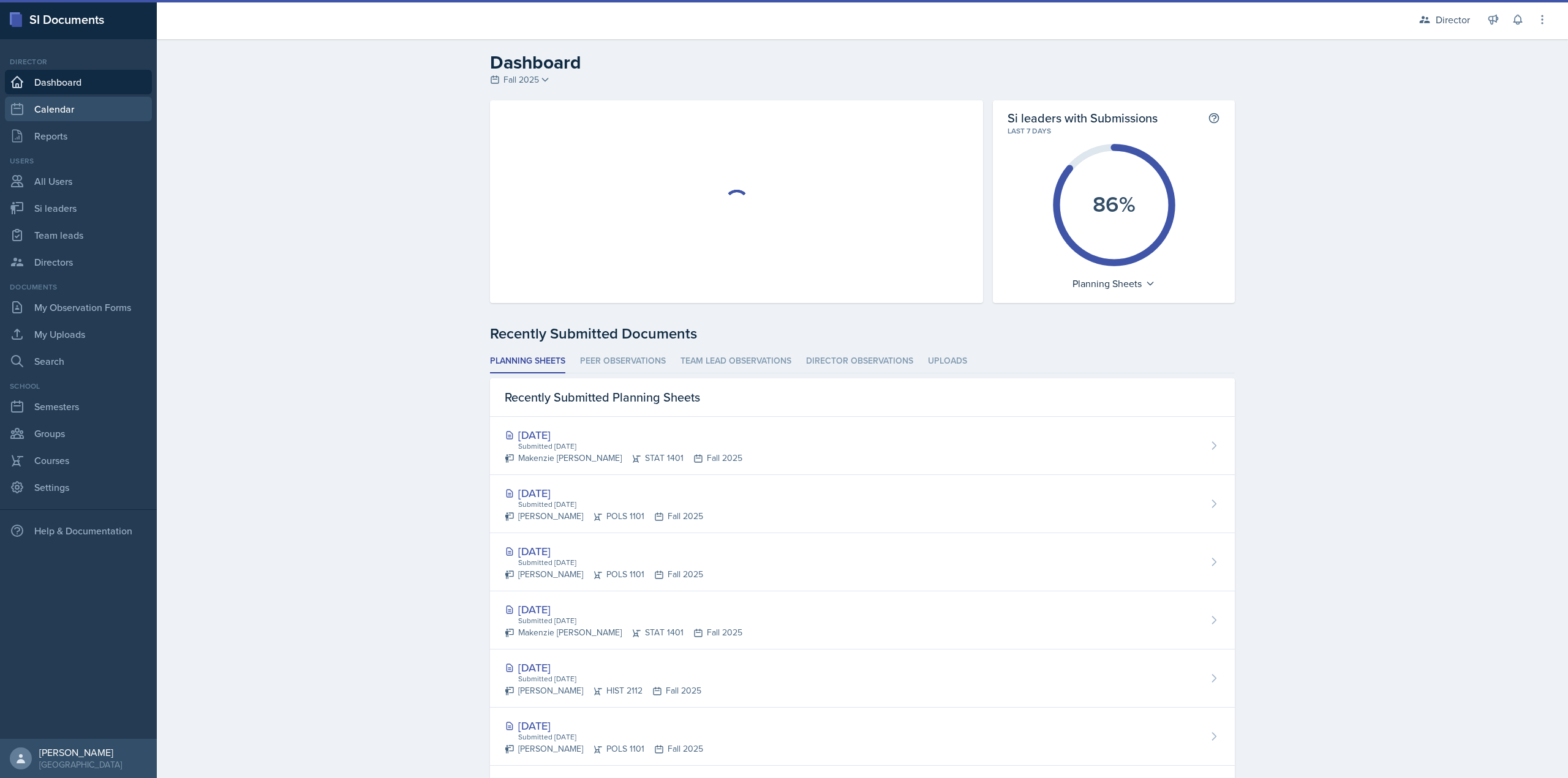
click at [88, 105] on link "Calendar" at bounding box center [78, 109] width 147 height 24
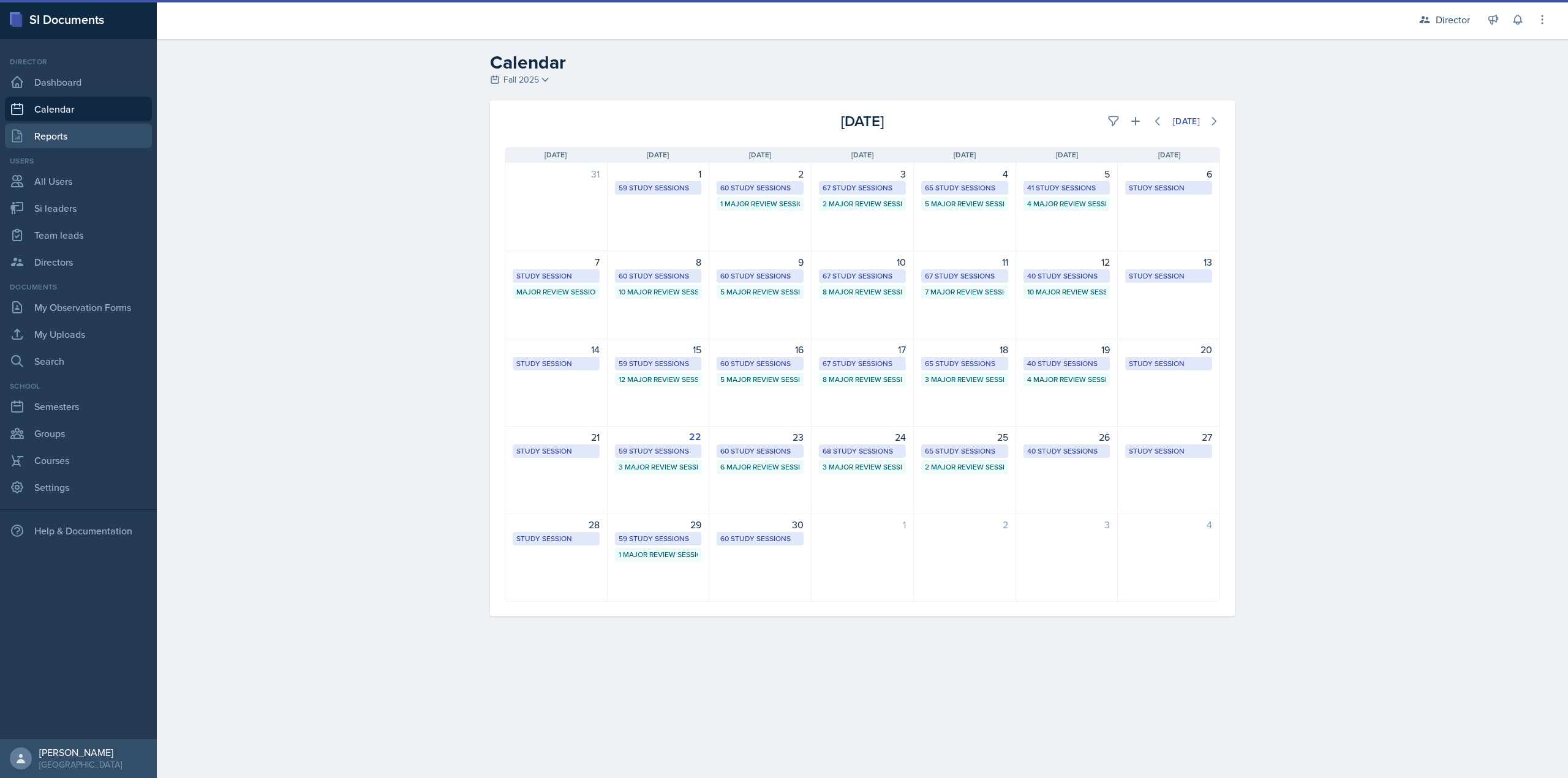
click at [84, 142] on link "Reports" at bounding box center [78, 136] width 147 height 24
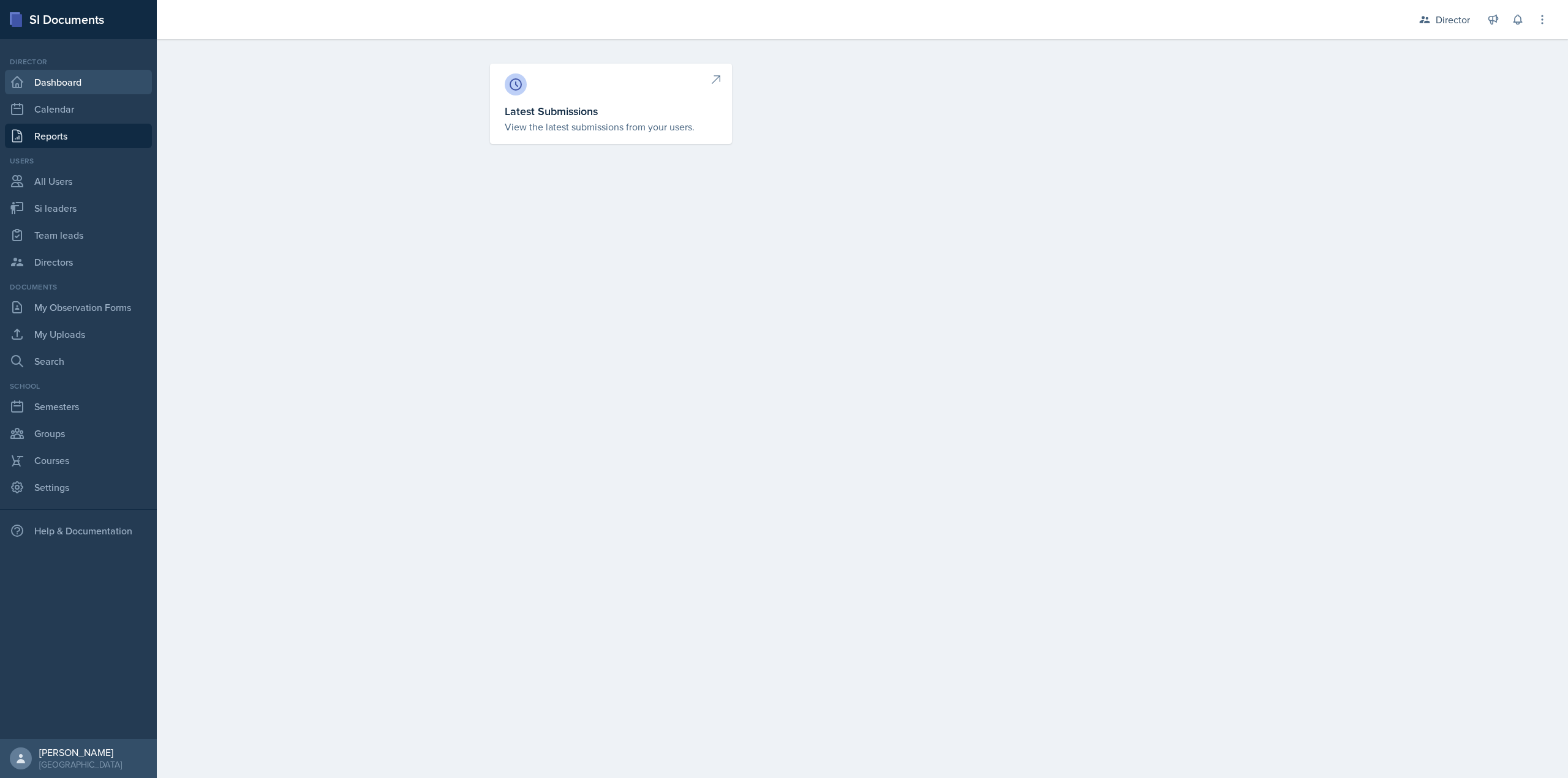
click at [96, 84] on link "Dashboard" at bounding box center [78, 82] width 147 height 24
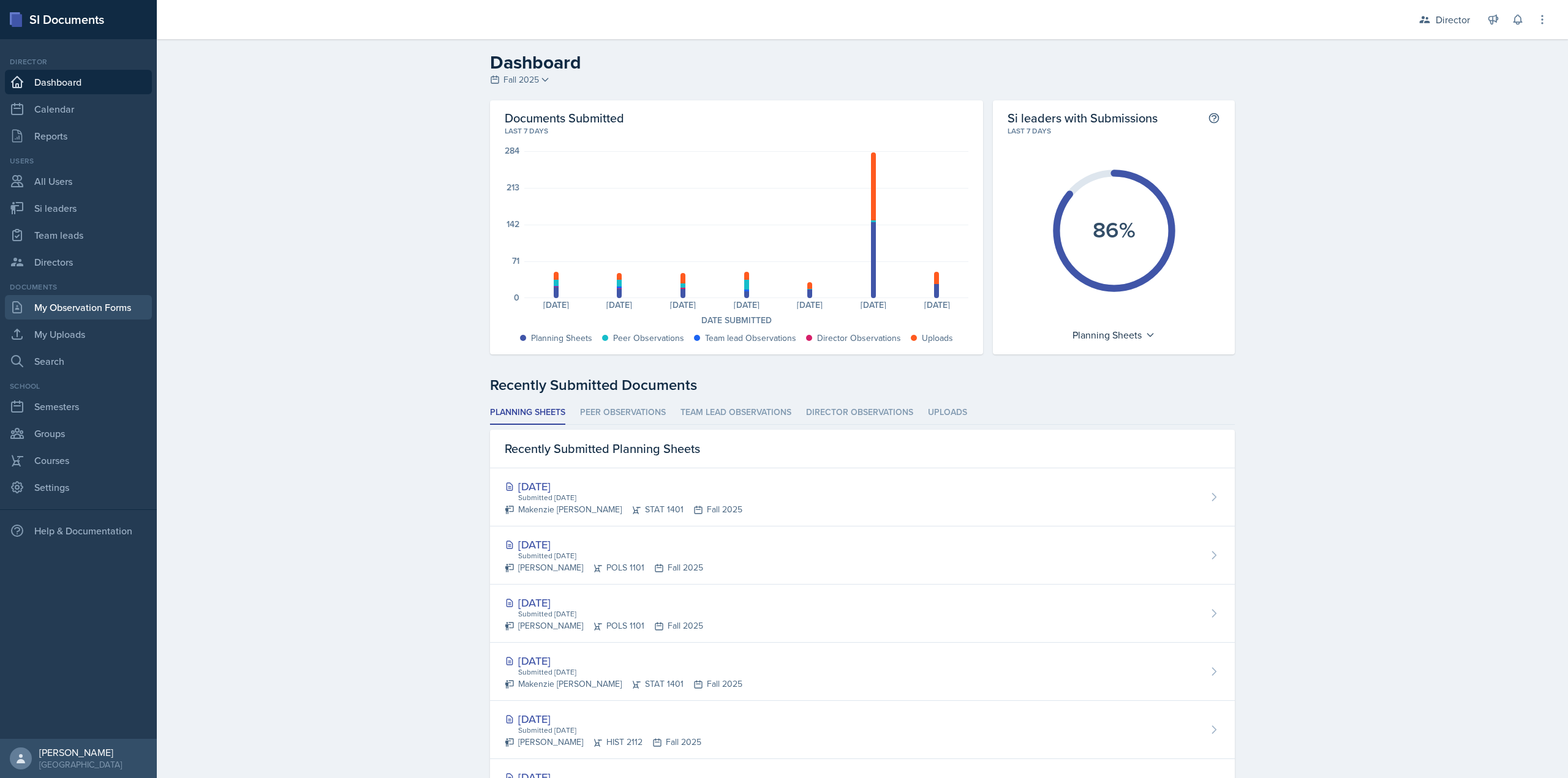
click at [55, 308] on link "My Observation Forms" at bounding box center [78, 307] width 147 height 24
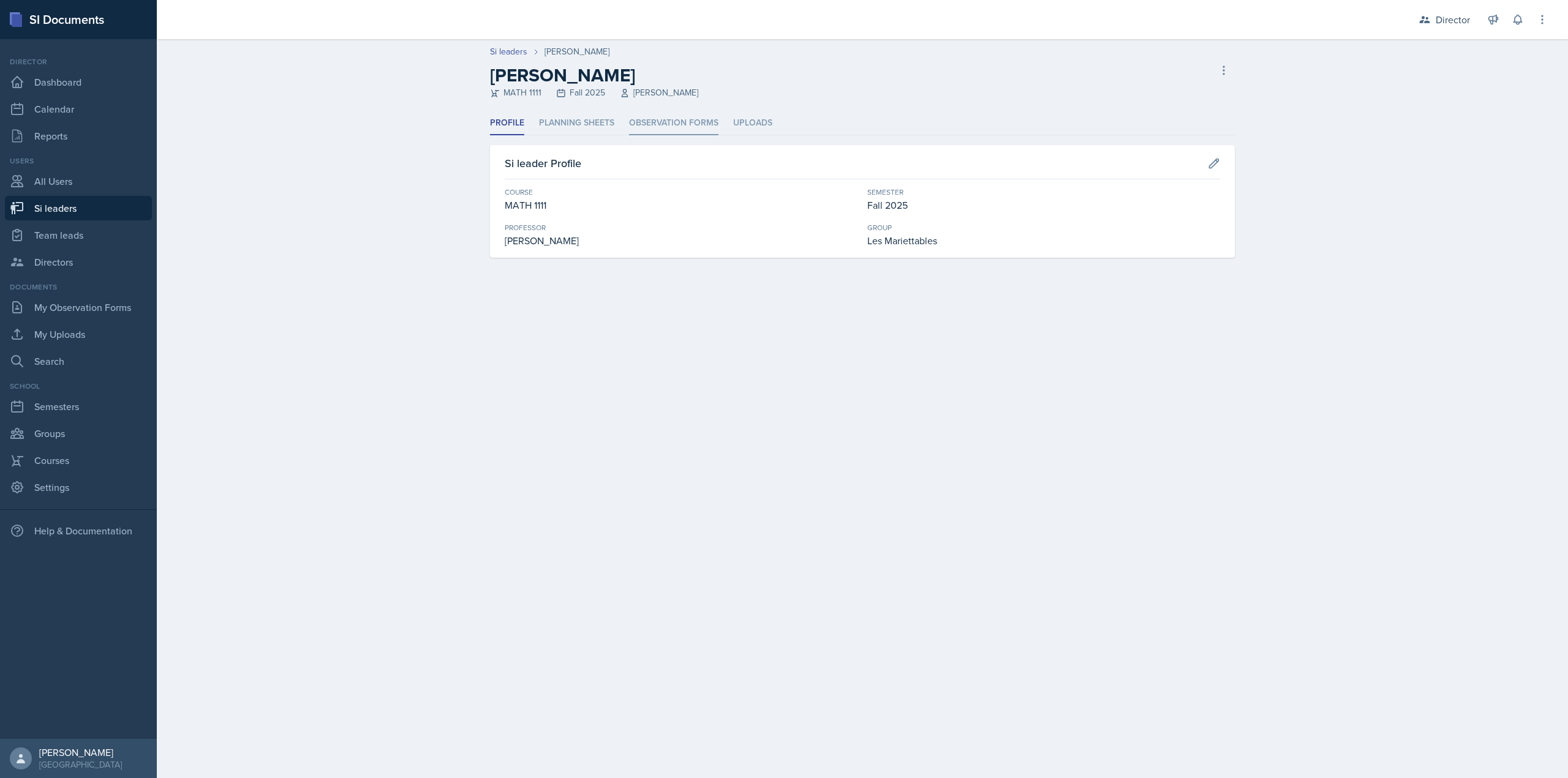
click at [664, 128] on li "Observation Forms" at bounding box center [674, 123] width 90 height 24
drag, startPoint x: 683, startPoint y: 122, endPoint x: 527, endPoint y: 96, distance: 158.2
click at [685, 121] on li "Observation Forms" at bounding box center [674, 123] width 90 height 24
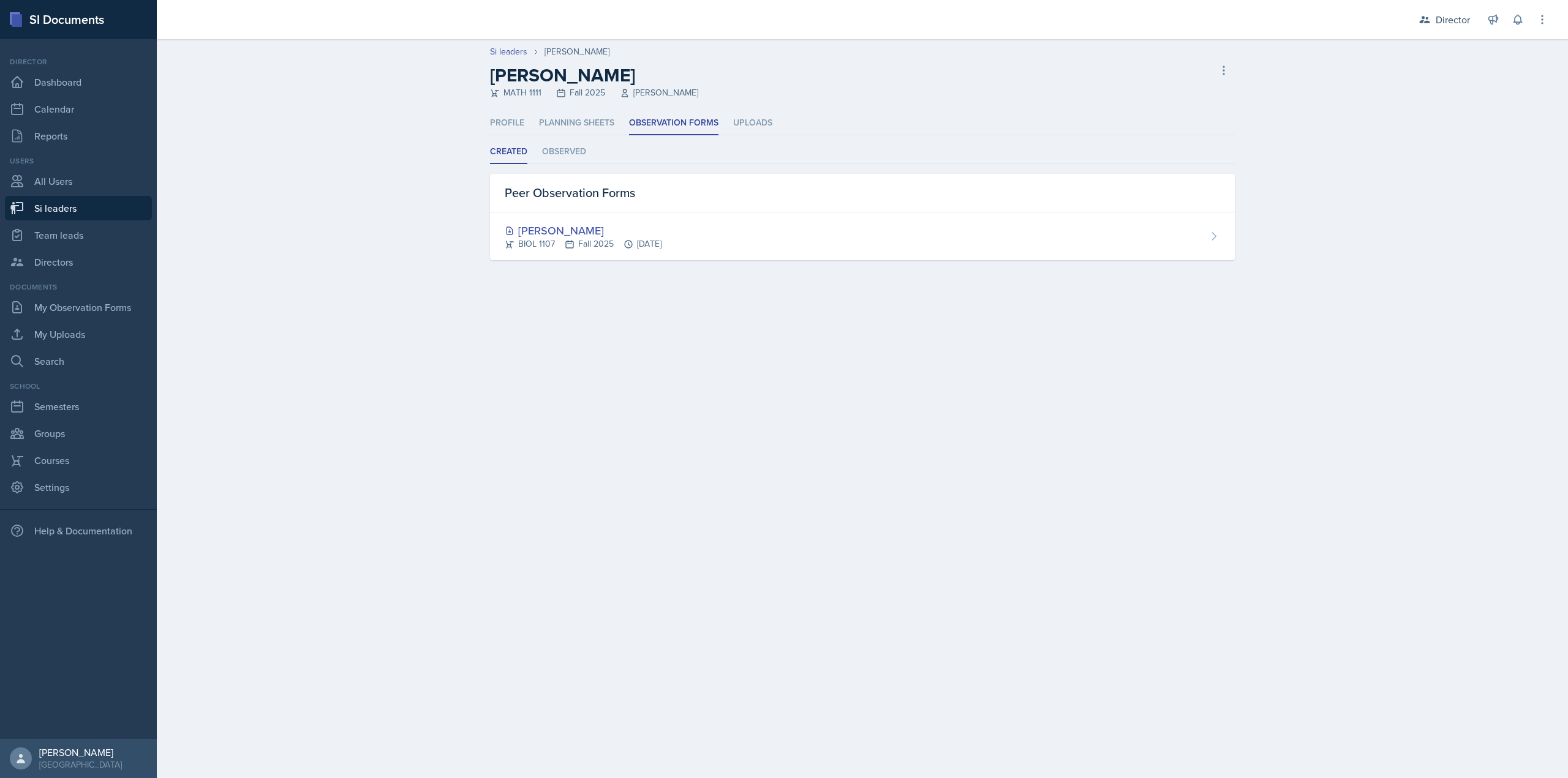
drag, startPoint x: 1112, startPoint y: 363, endPoint x: 1042, endPoint y: 336, distance: 75.0
click at [1112, 363] on main "Si leaders Ava Richardson Ava Richardson MATH 1111 Fall 2025 Irina Paschenko De…" at bounding box center [862, 408] width 1411 height 739
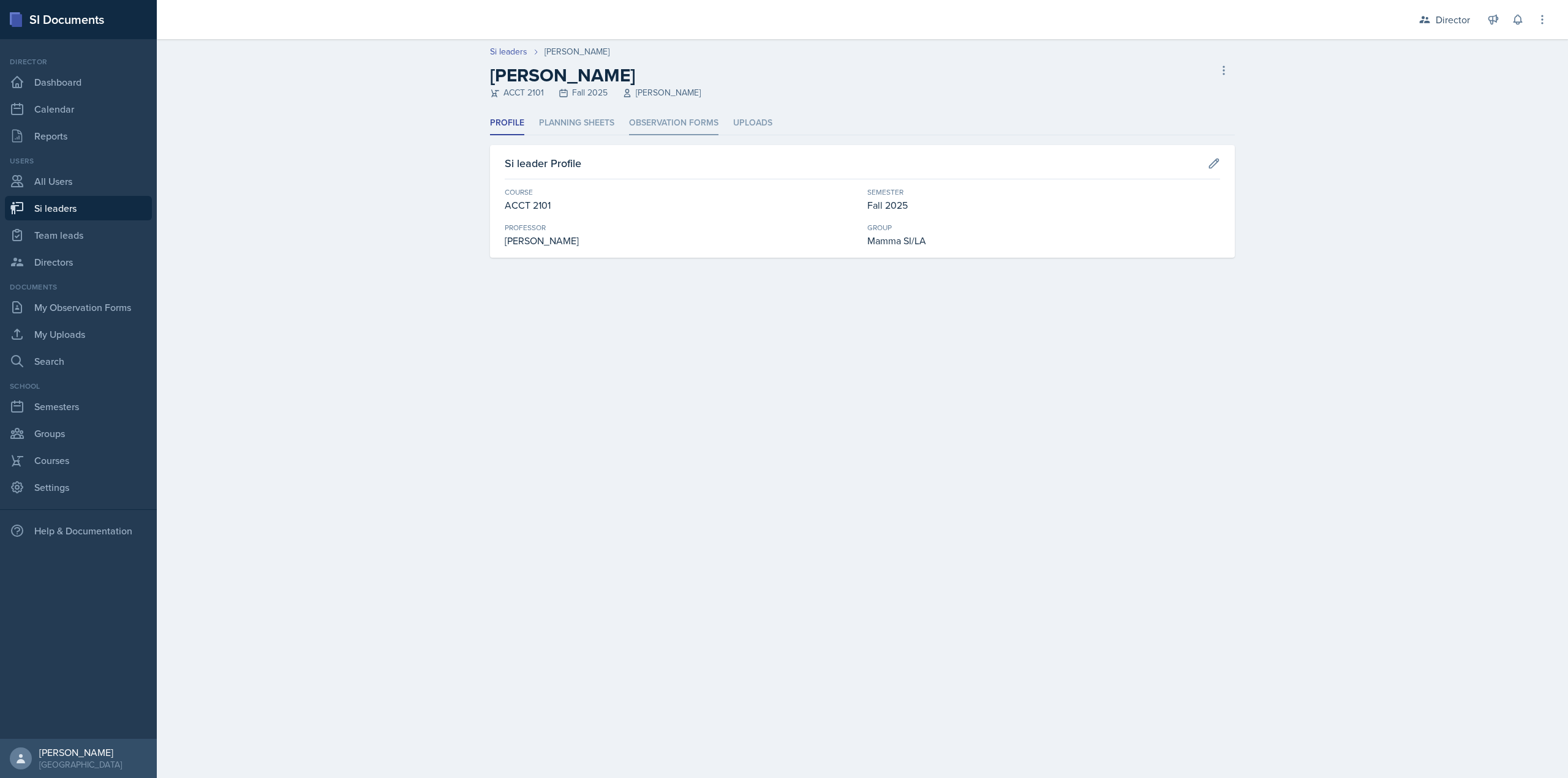
click at [691, 118] on li "Observation Forms" at bounding box center [674, 123] width 90 height 24
click at [663, 123] on li "Observation Forms" at bounding box center [674, 123] width 90 height 24
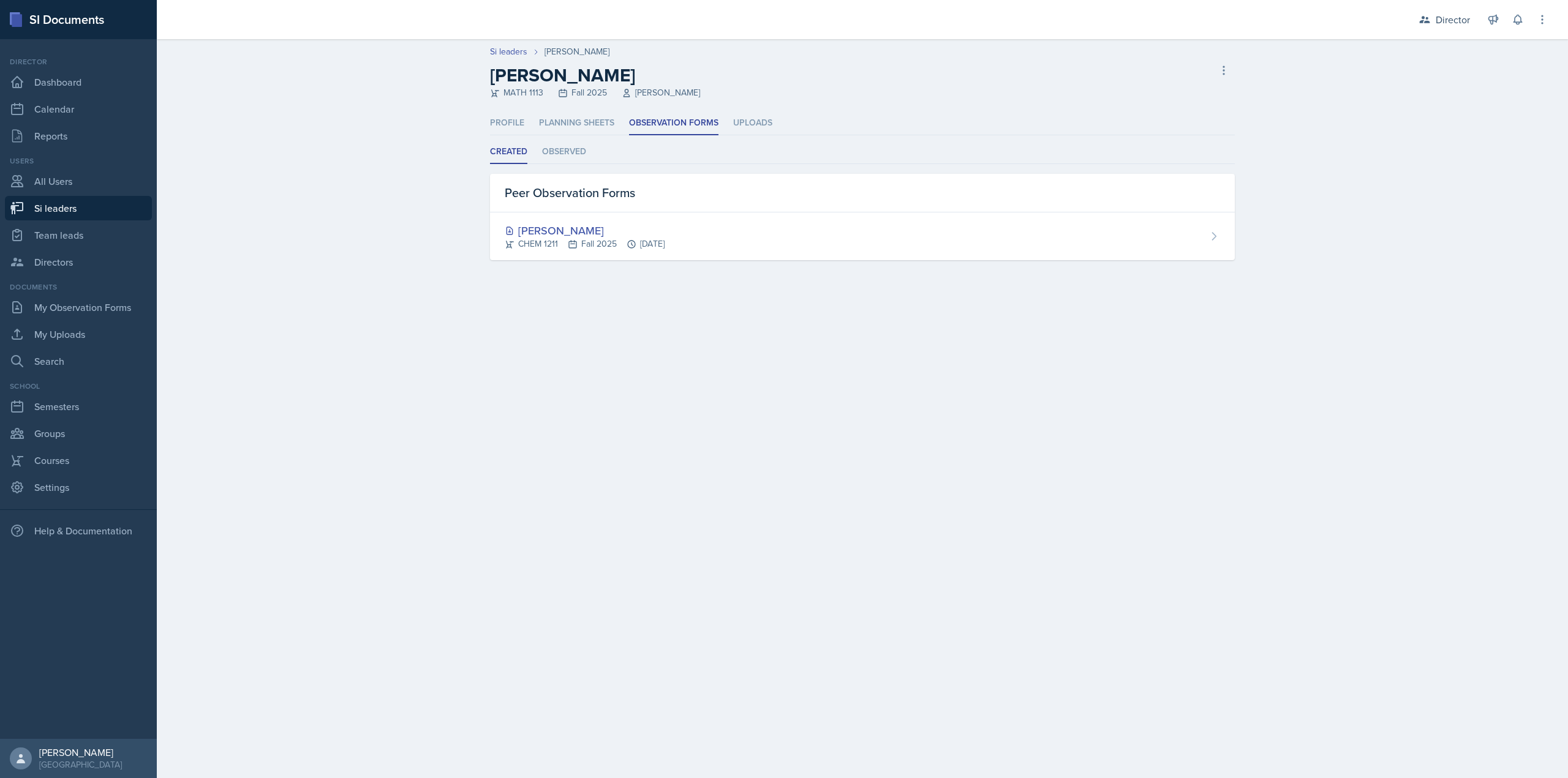
click at [527, 232] on div "[PERSON_NAME]" at bounding box center [585, 230] width 160 height 16
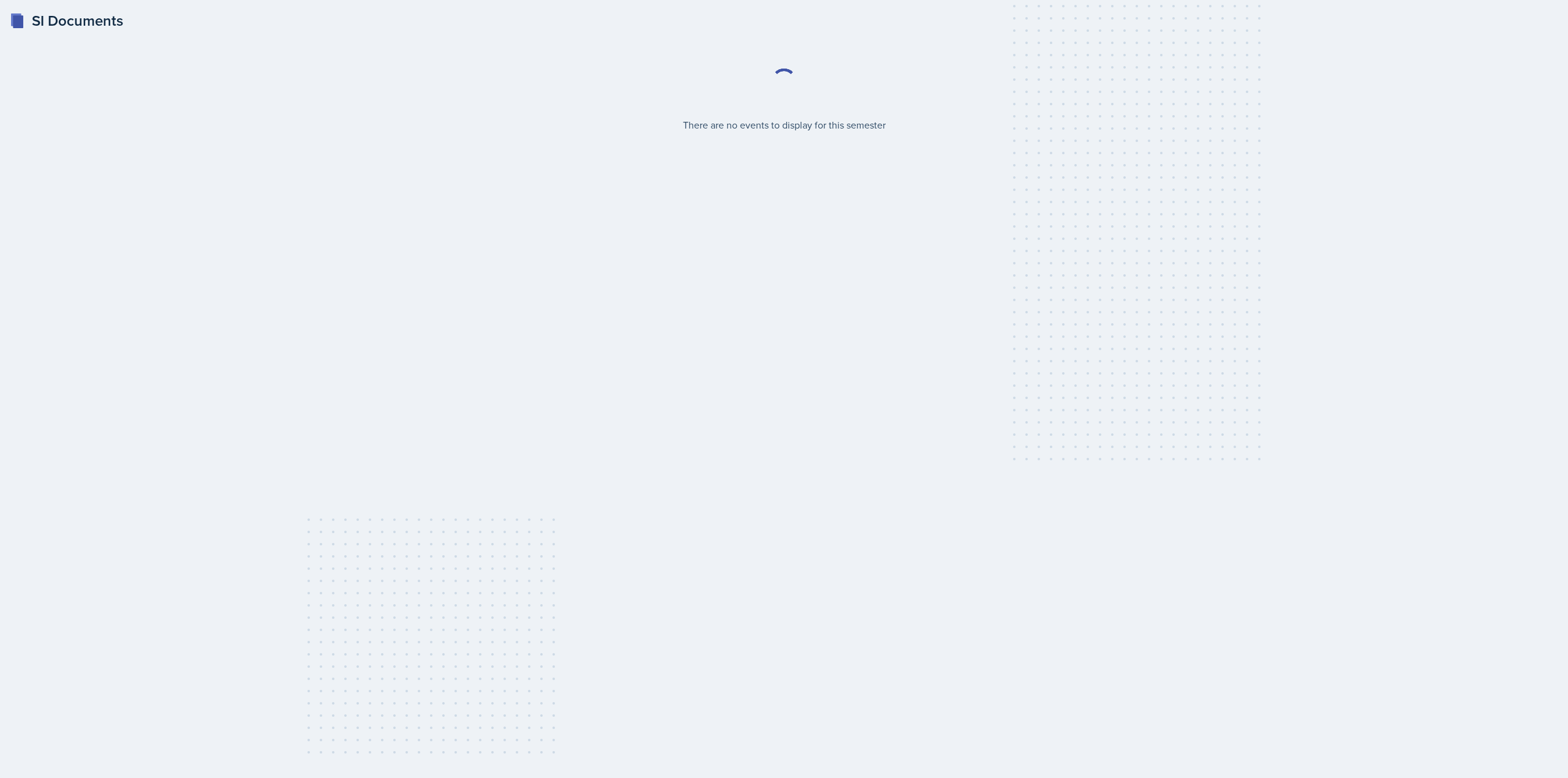
select select "2bed604d-1099-4043-b1bc-2365e8740244"
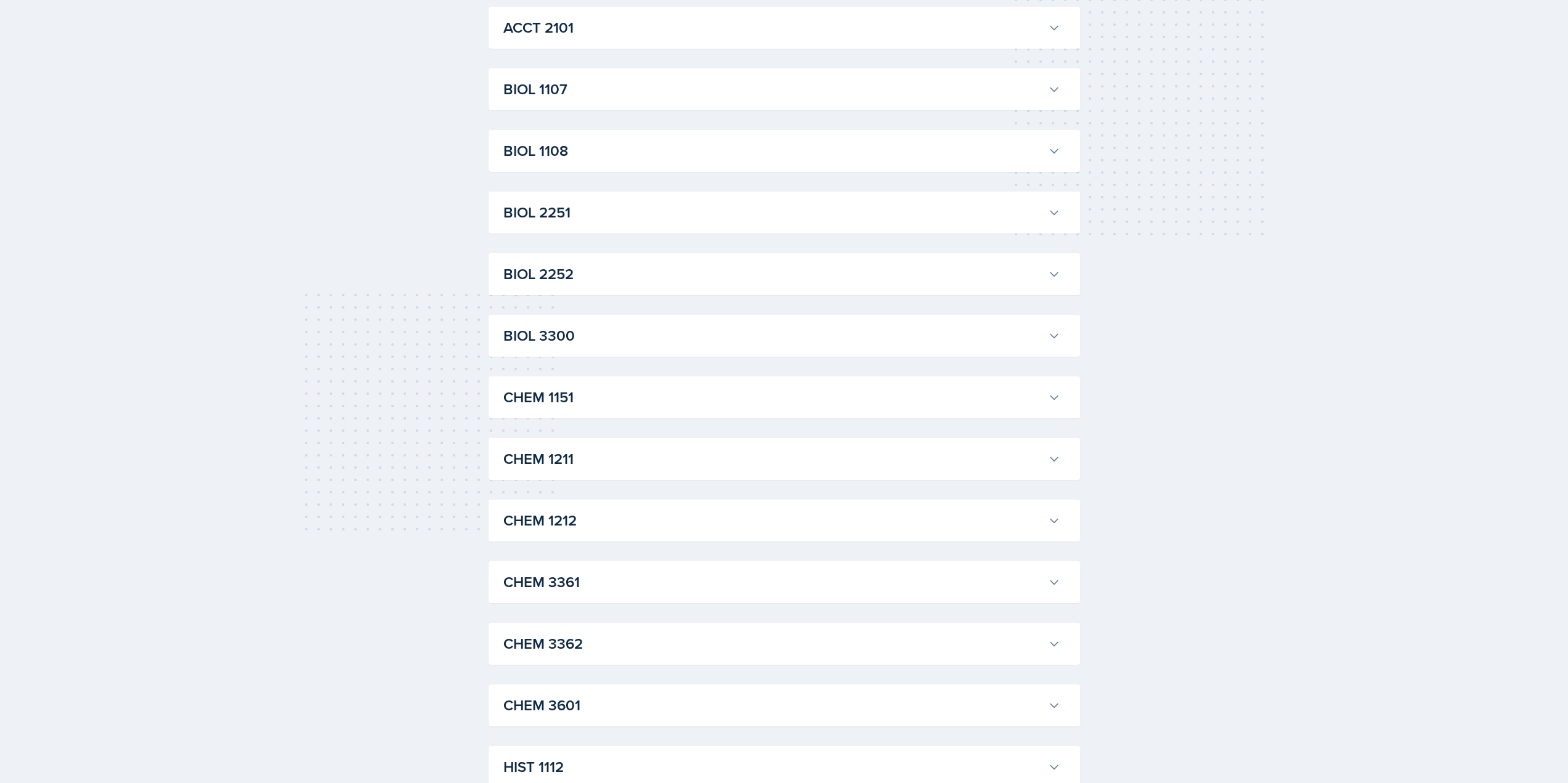
scroll to position [554, 0]
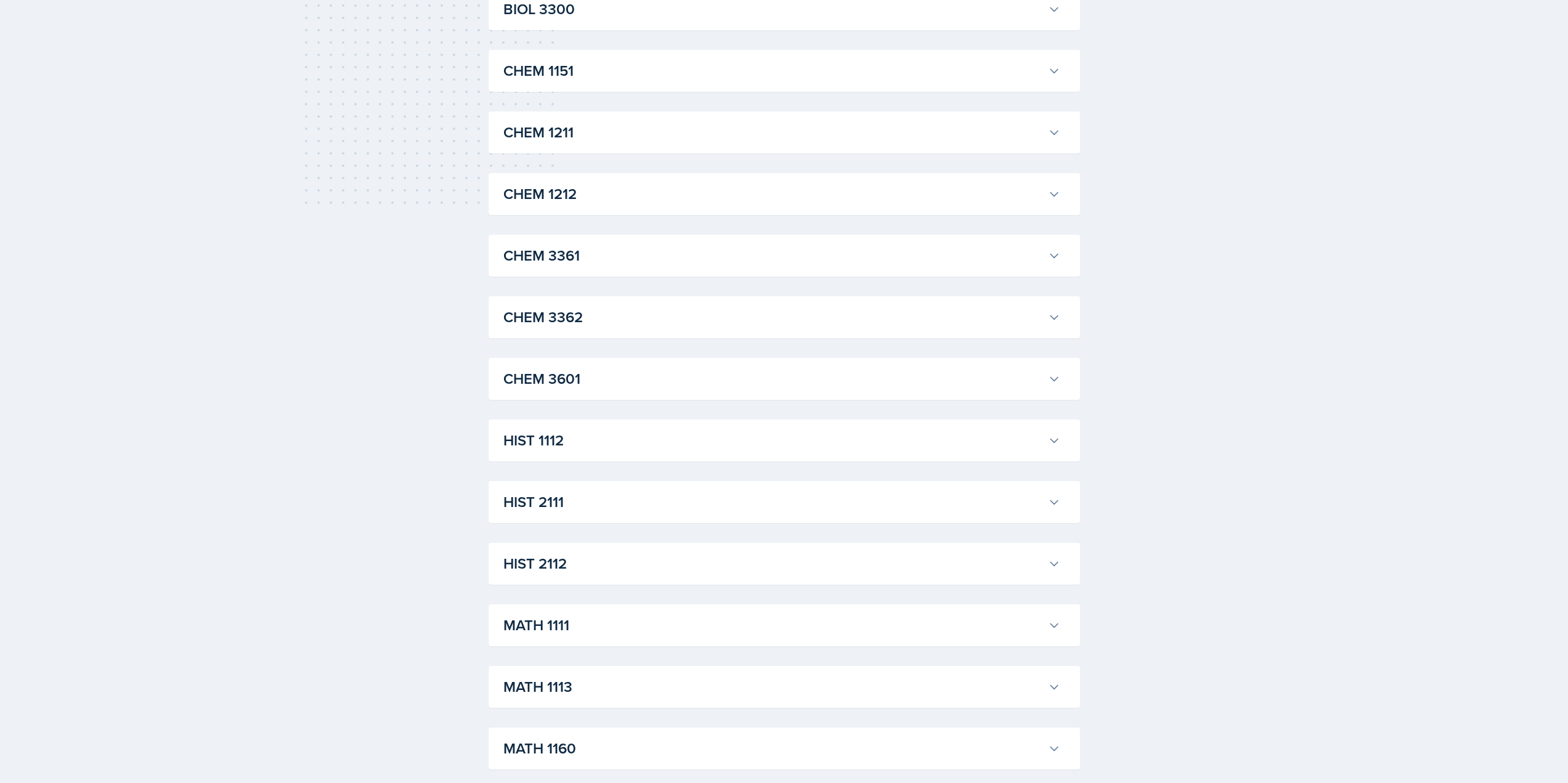
click at [754, 608] on div "MATH 1111 [PERSON_NAME] Professor: [PERSON_NAME] Export to Google Calendar Recu…" at bounding box center [784, 625] width 591 height 42
click at [751, 636] on h3 "MATH 1111" at bounding box center [773, 625] width 540 height 22
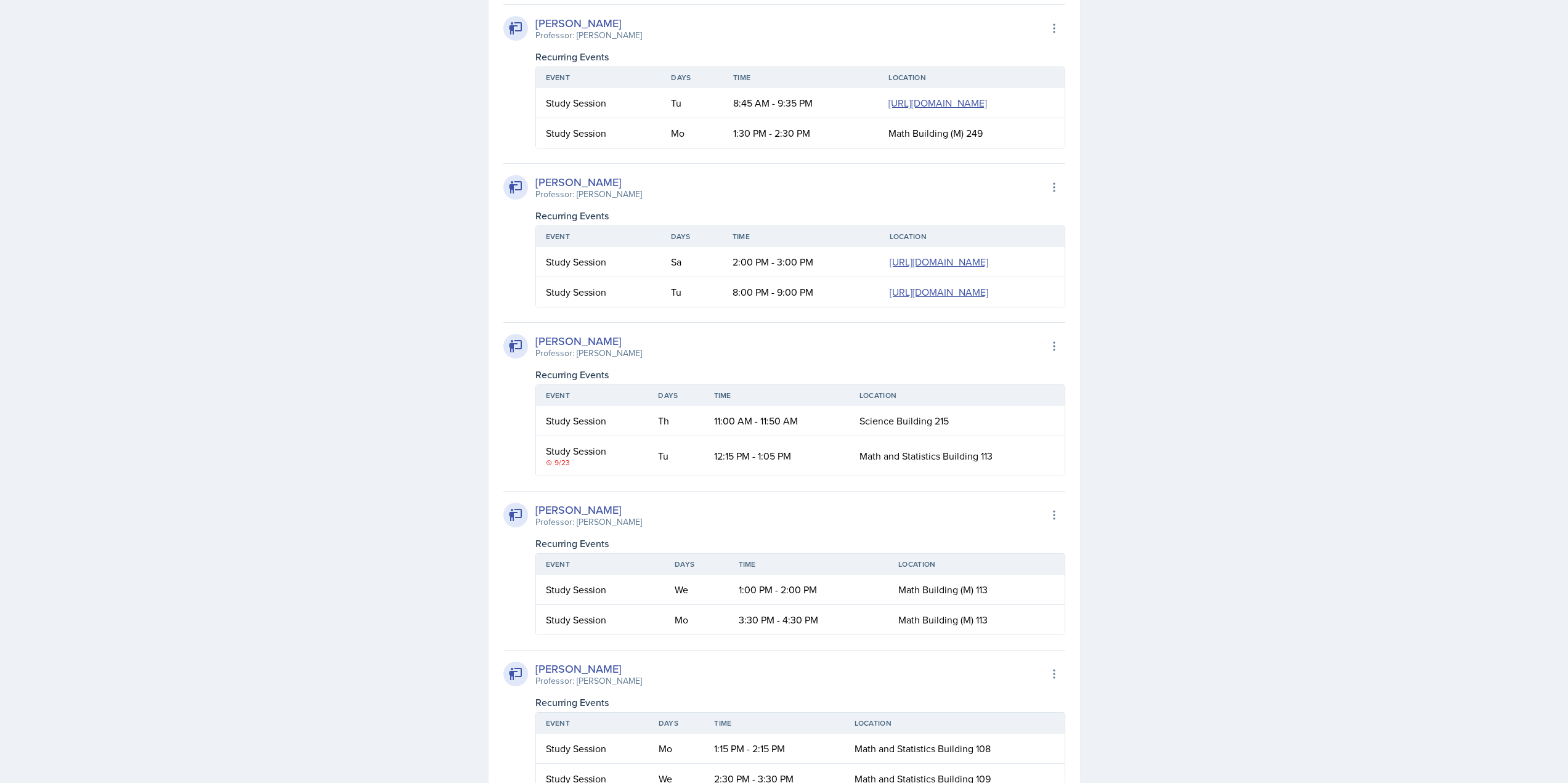
scroll to position [1787, 0]
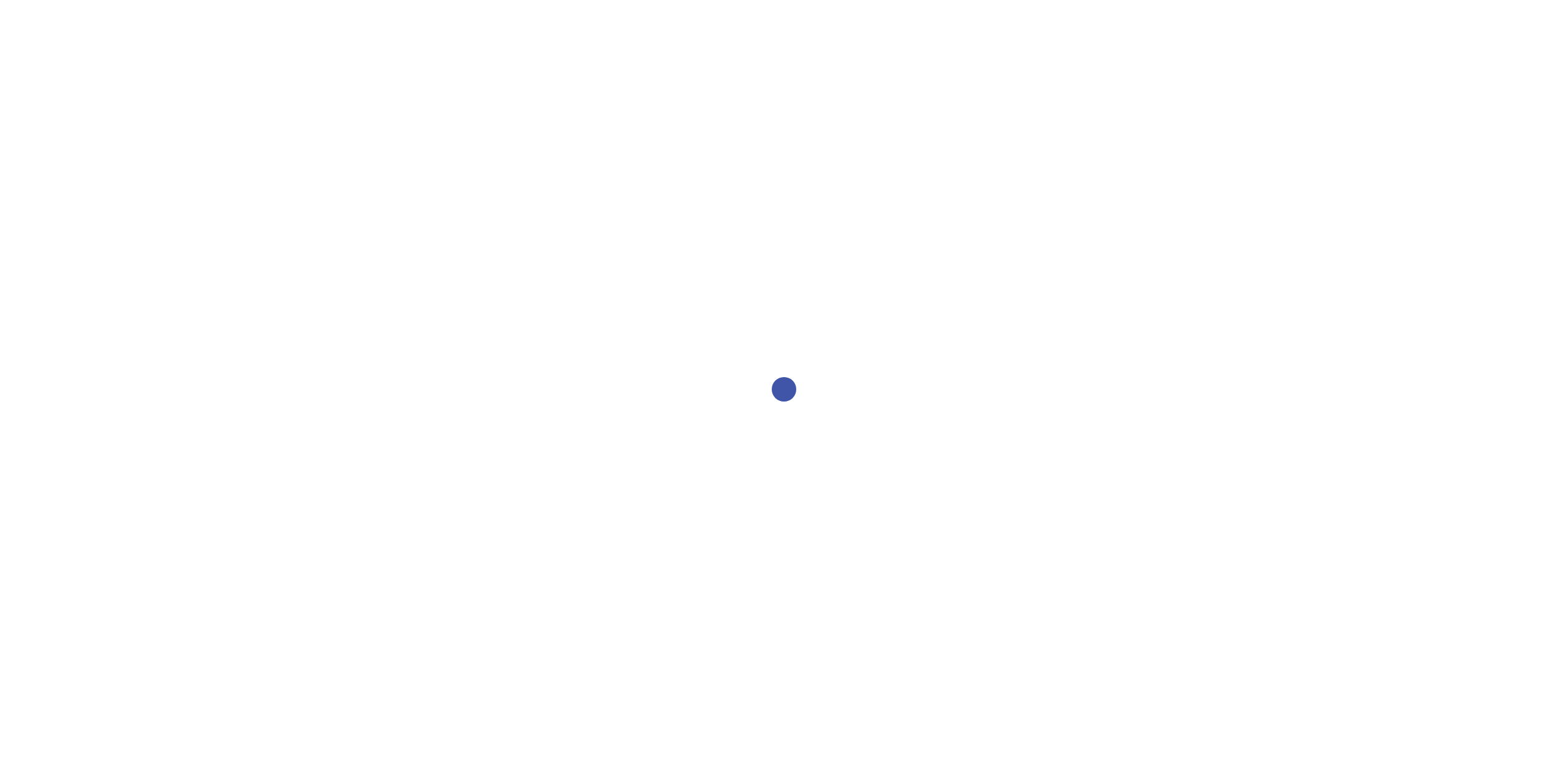
select select "2bed604d-1099-4043-b1bc-2365e8740244"
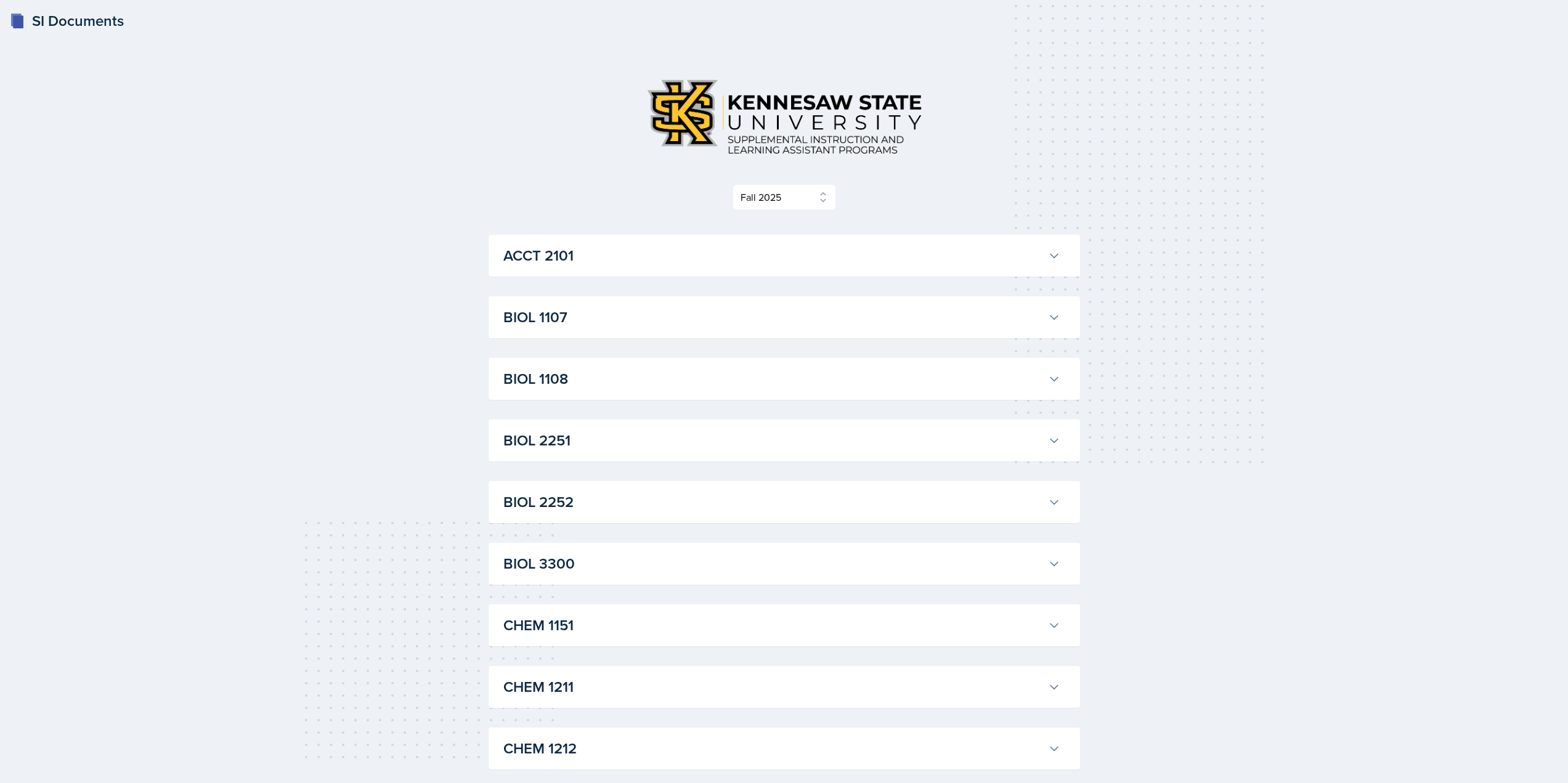
scroll to position [308, 0]
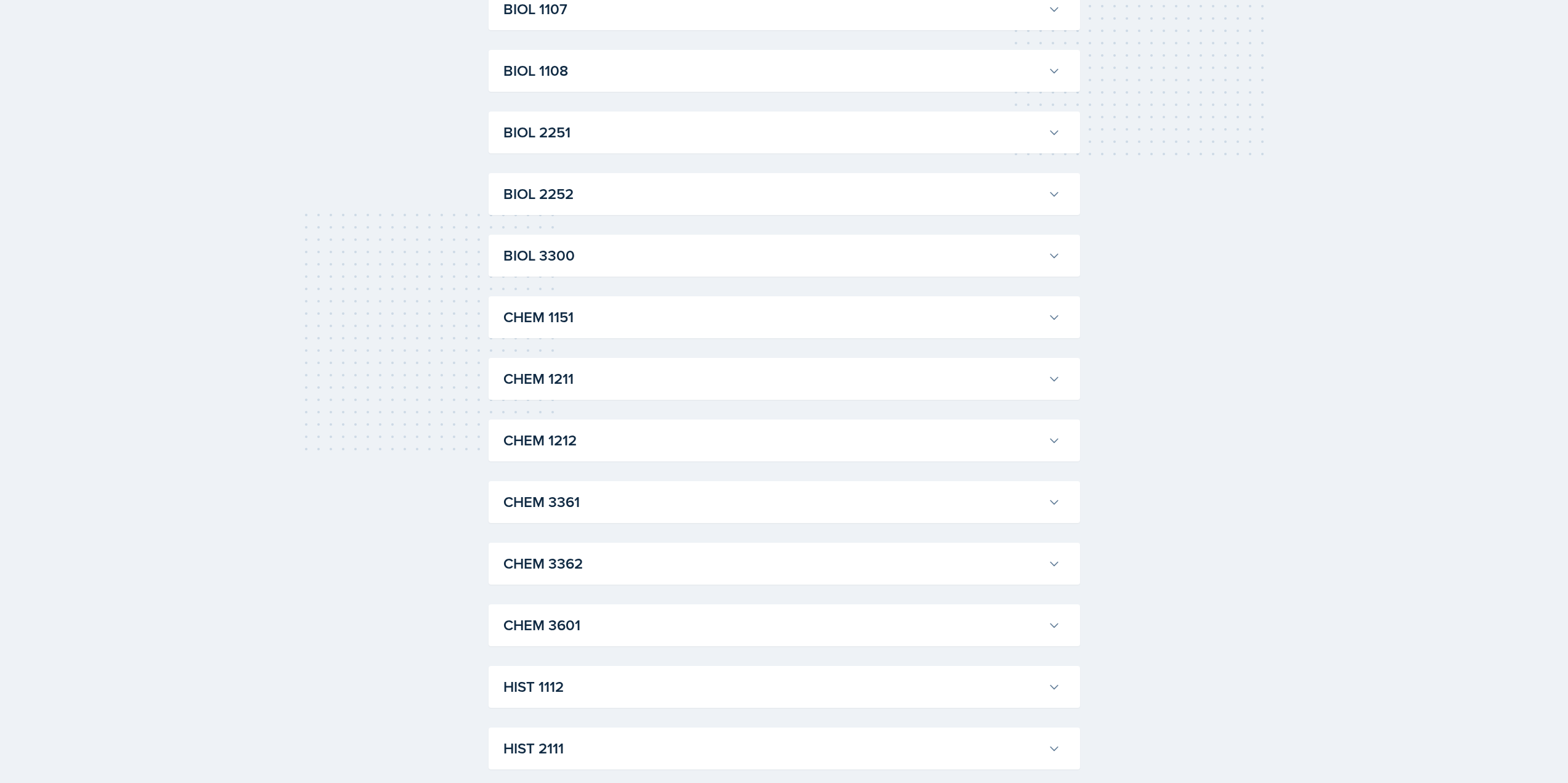
click at [617, 207] on button "BIOL 2252" at bounding box center [782, 194] width 562 height 27
